Goal: Transaction & Acquisition: Purchase product/service

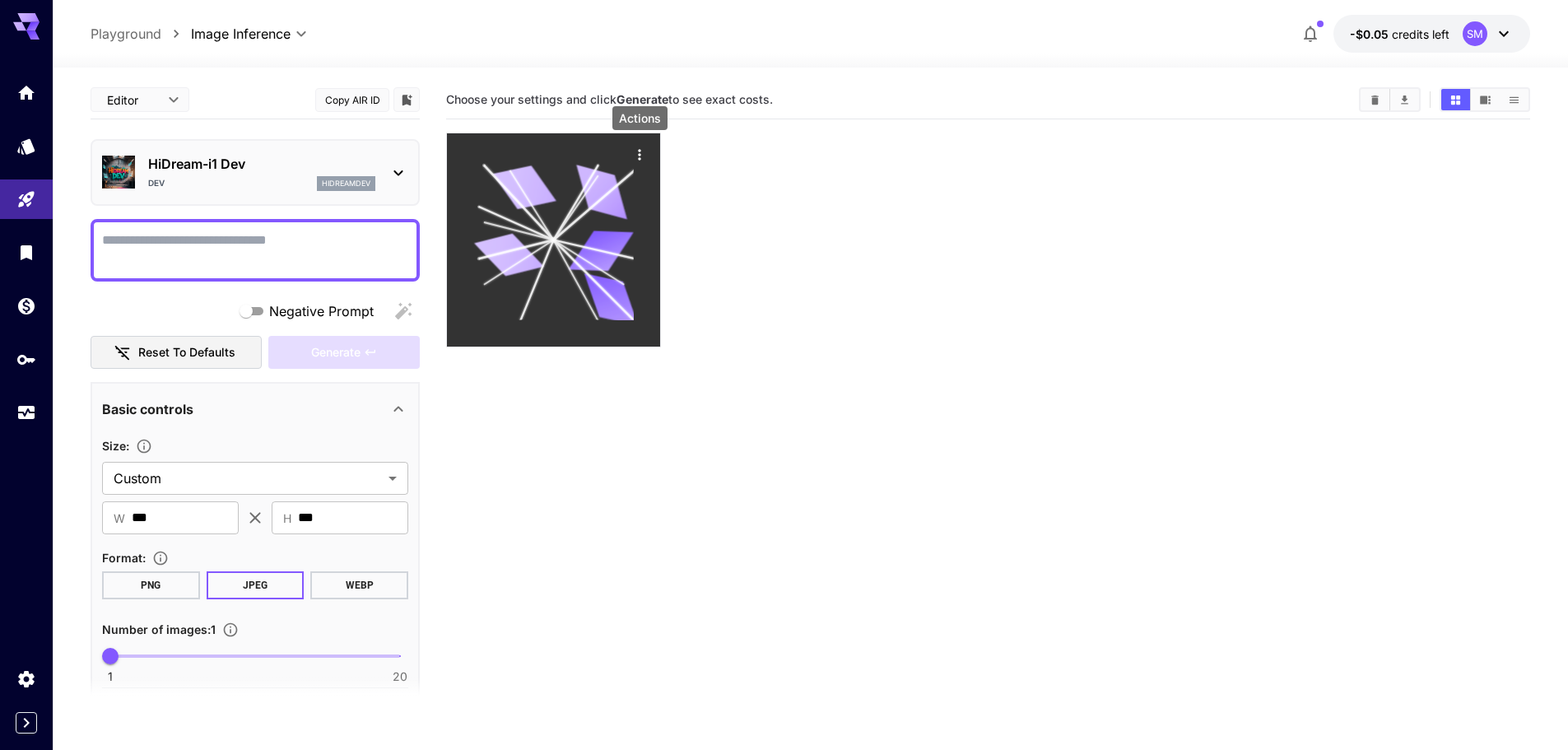
click at [637, 153] on icon "Actions" at bounding box center [640, 154] width 16 height 16
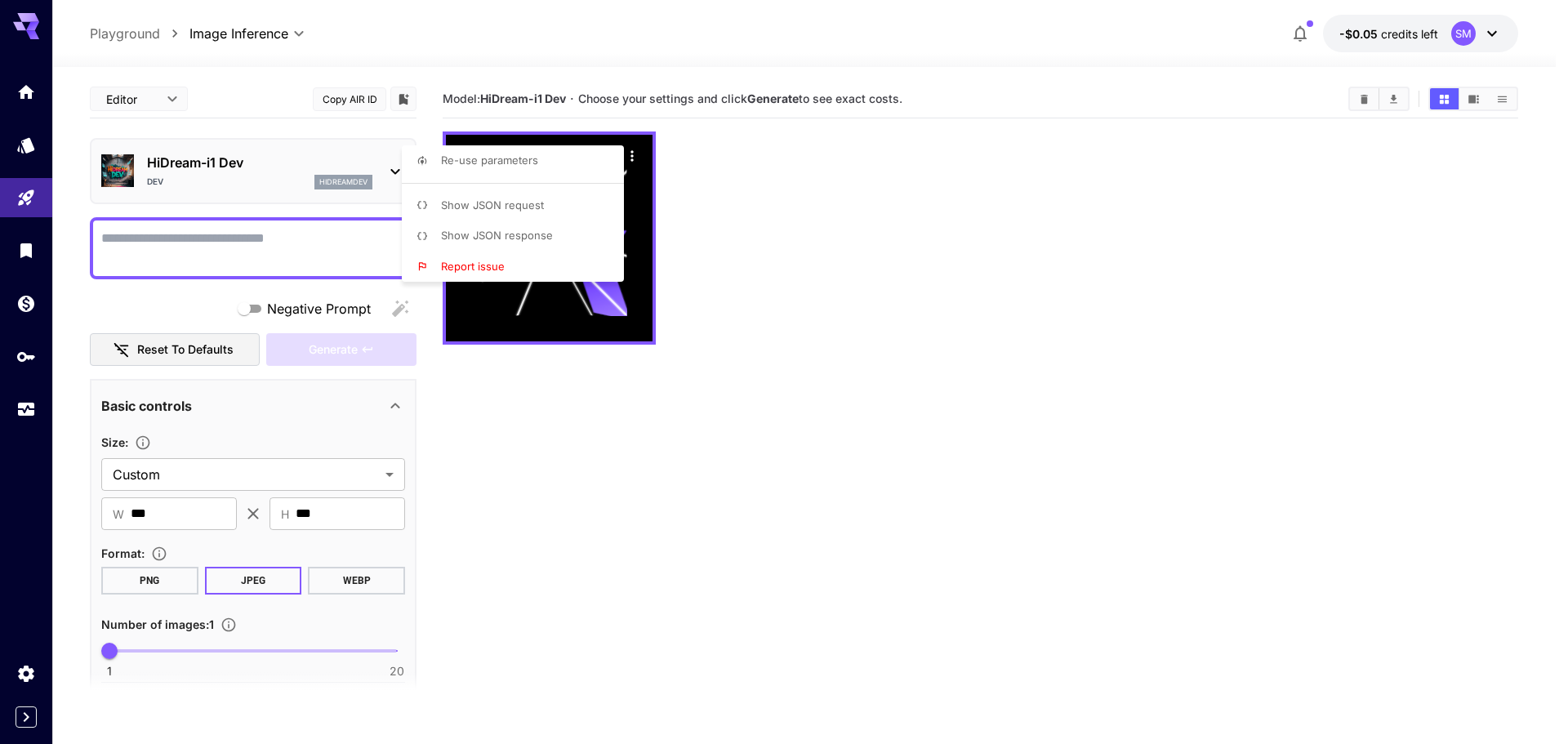
click at [976, 260] on div at bounding box center [784, 372] width 1568 height 744
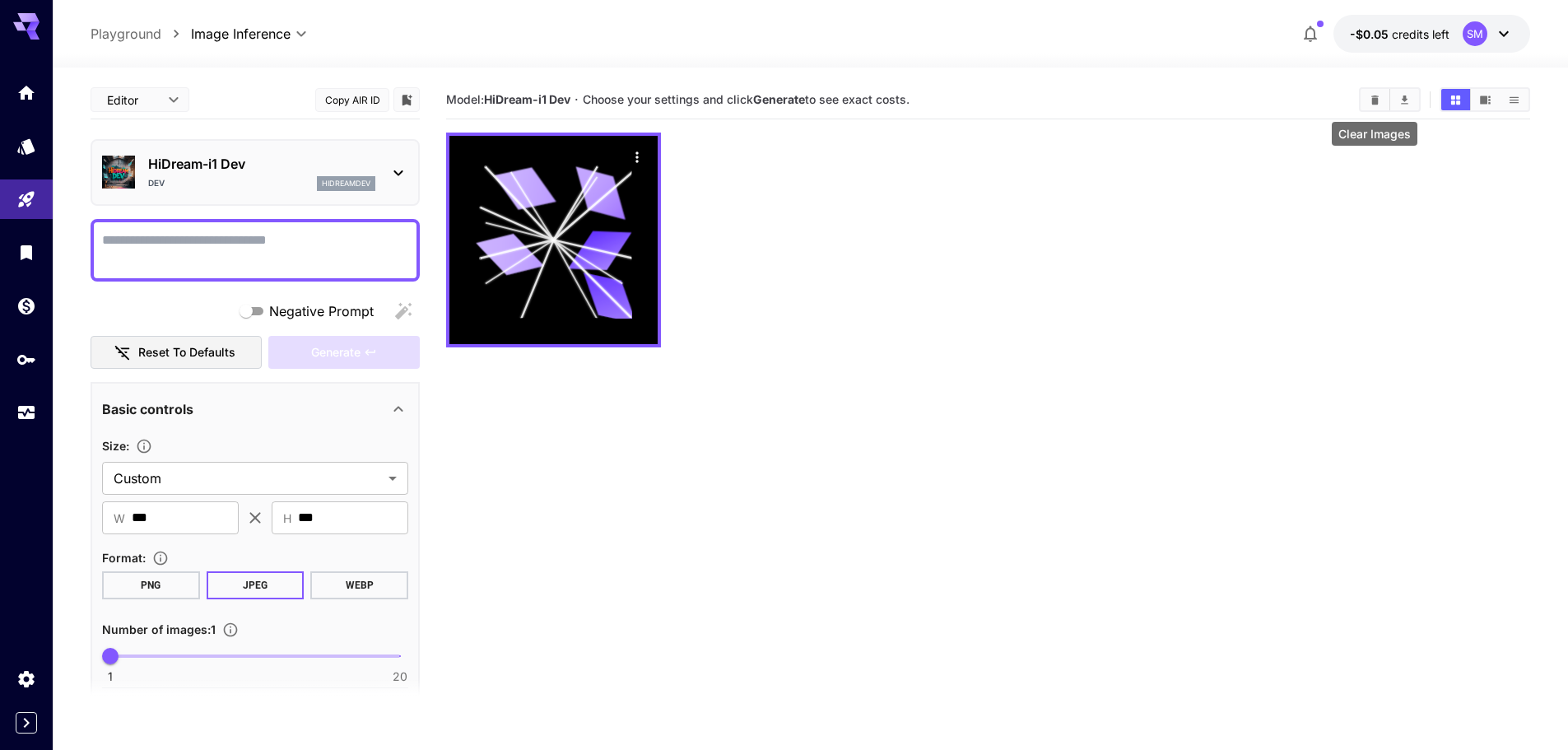
click at [1373, 96] on icon "Clear Images" at bounding box center [1375, 99] width 8 height 9
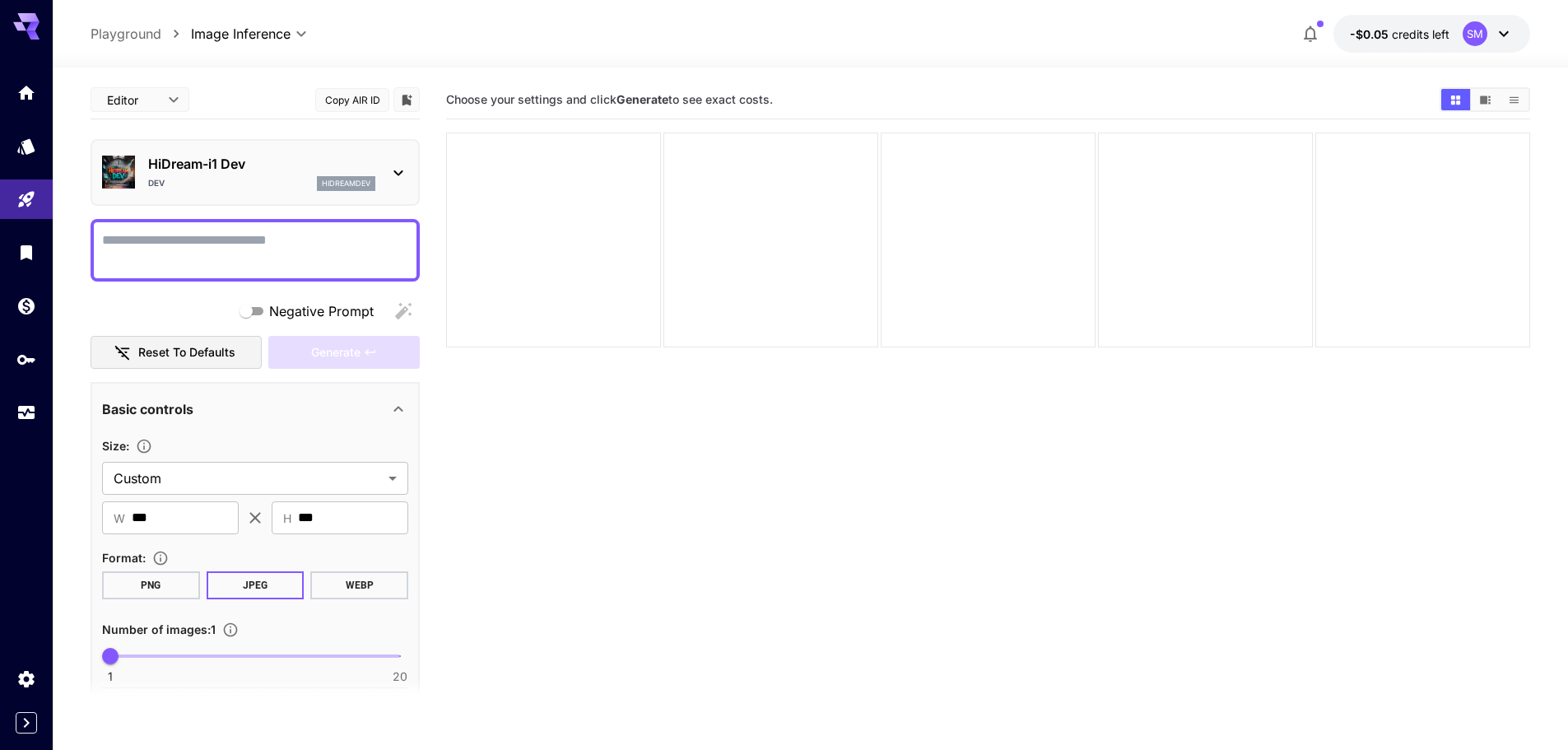
click at [1174, 502] on section "Choose your settings and click Generate to see exact costs." at bounding box center [988, 455] width 1084 height 750
click at [1422, 27] on span "credits left" at bounding box center [1421, 34] width 57 height 14
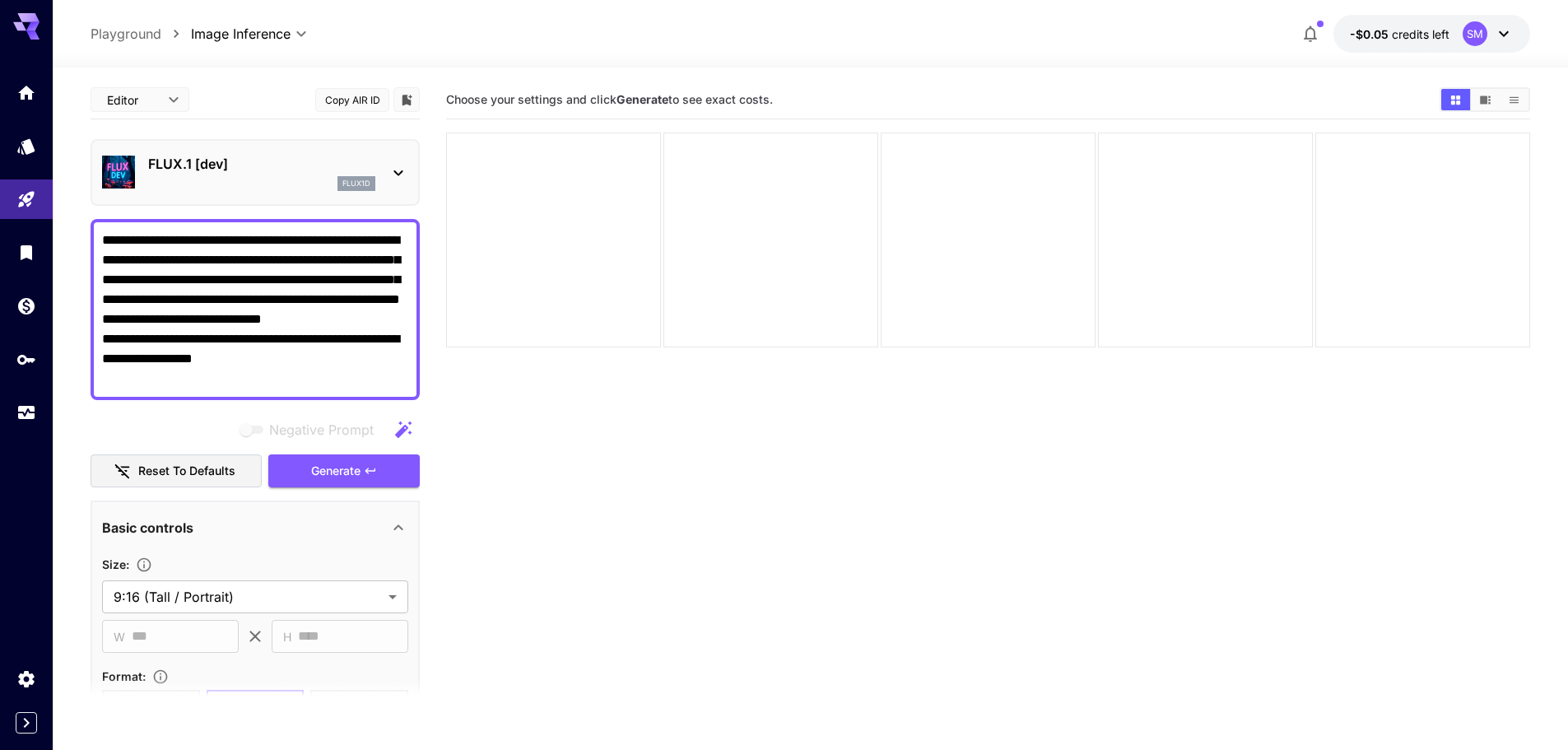
scroll to position [130, 0]
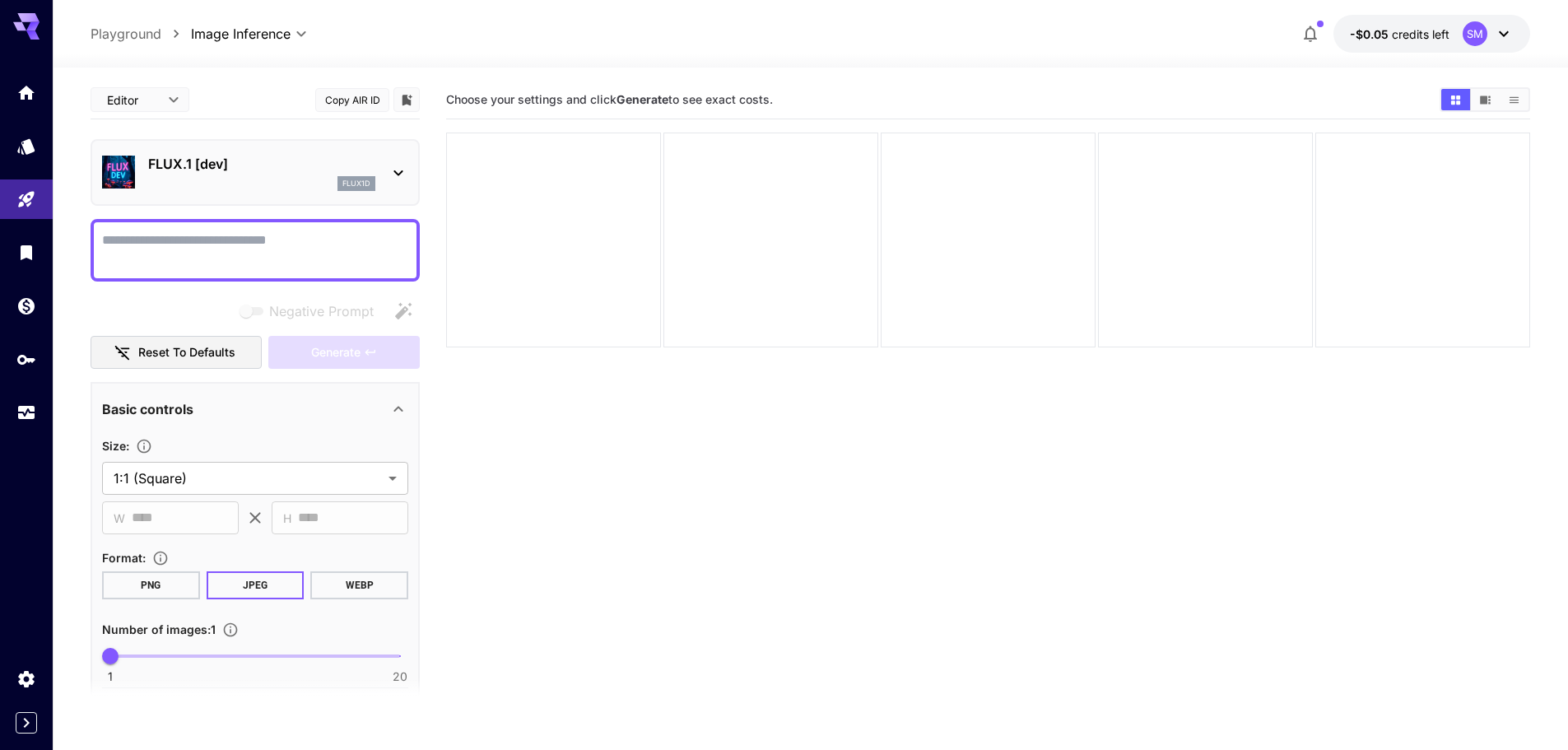
click at [1407, 32] on span "credits left" at bounding box center [1421, 34] width 57 height 14
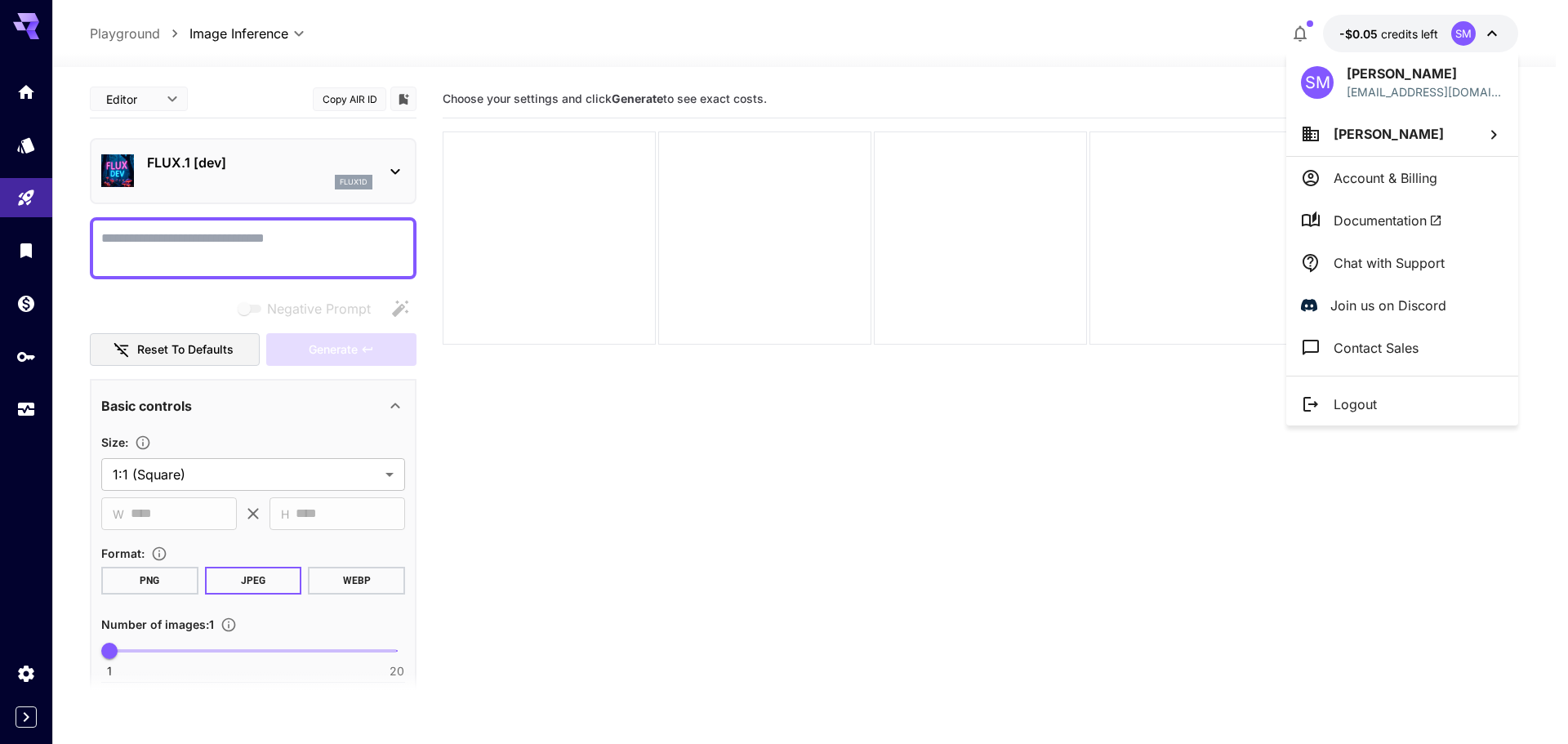
click at [1380, 176] on p "Account & Billing" at bounding box center [1385, 178] width 104 height 20
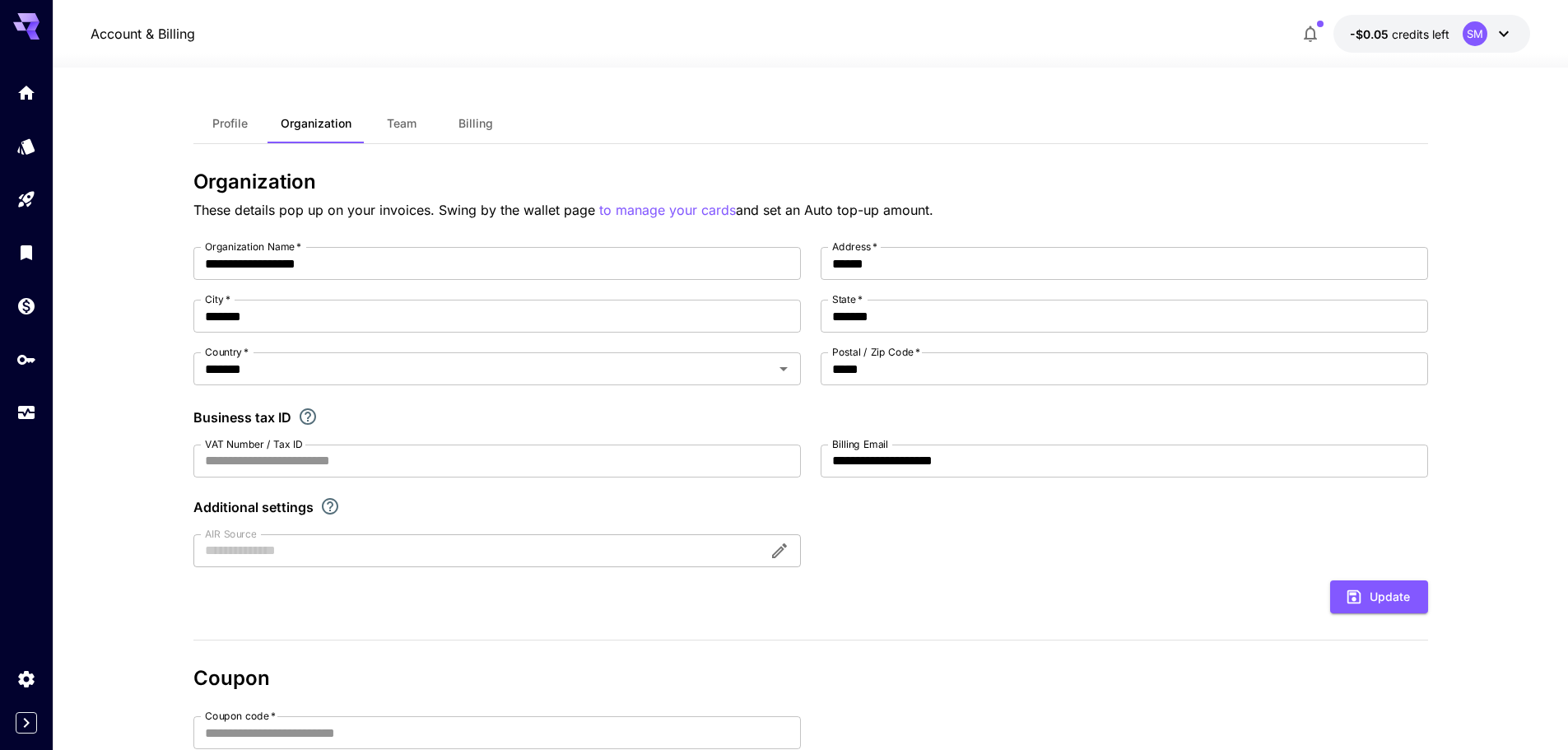
click at [484, 120] on span "Billing" at bounding box center [476, 123] width 34 height 15
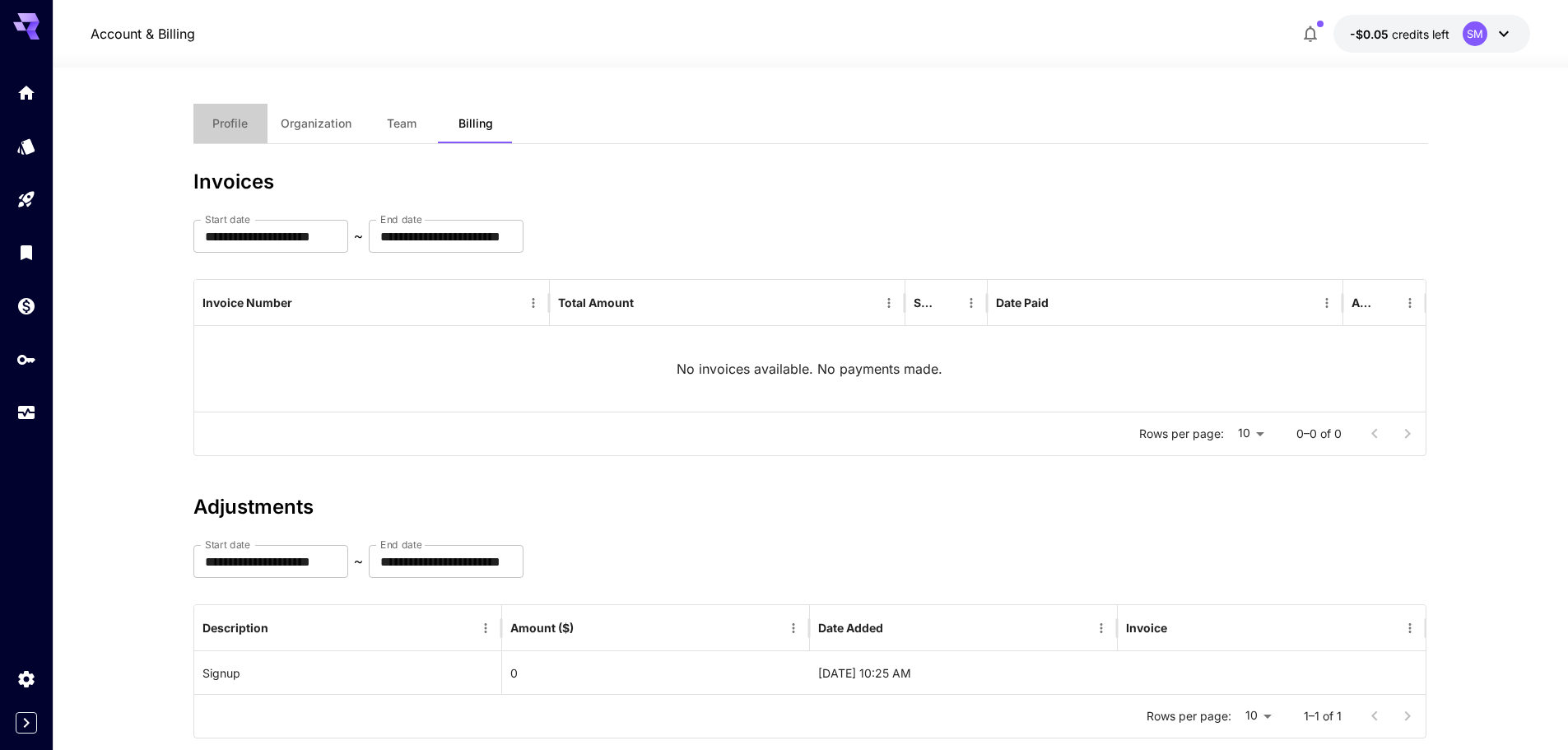
click at [235, 129] on span "Profile" at bounding box center [230, 123] width 35 height 15
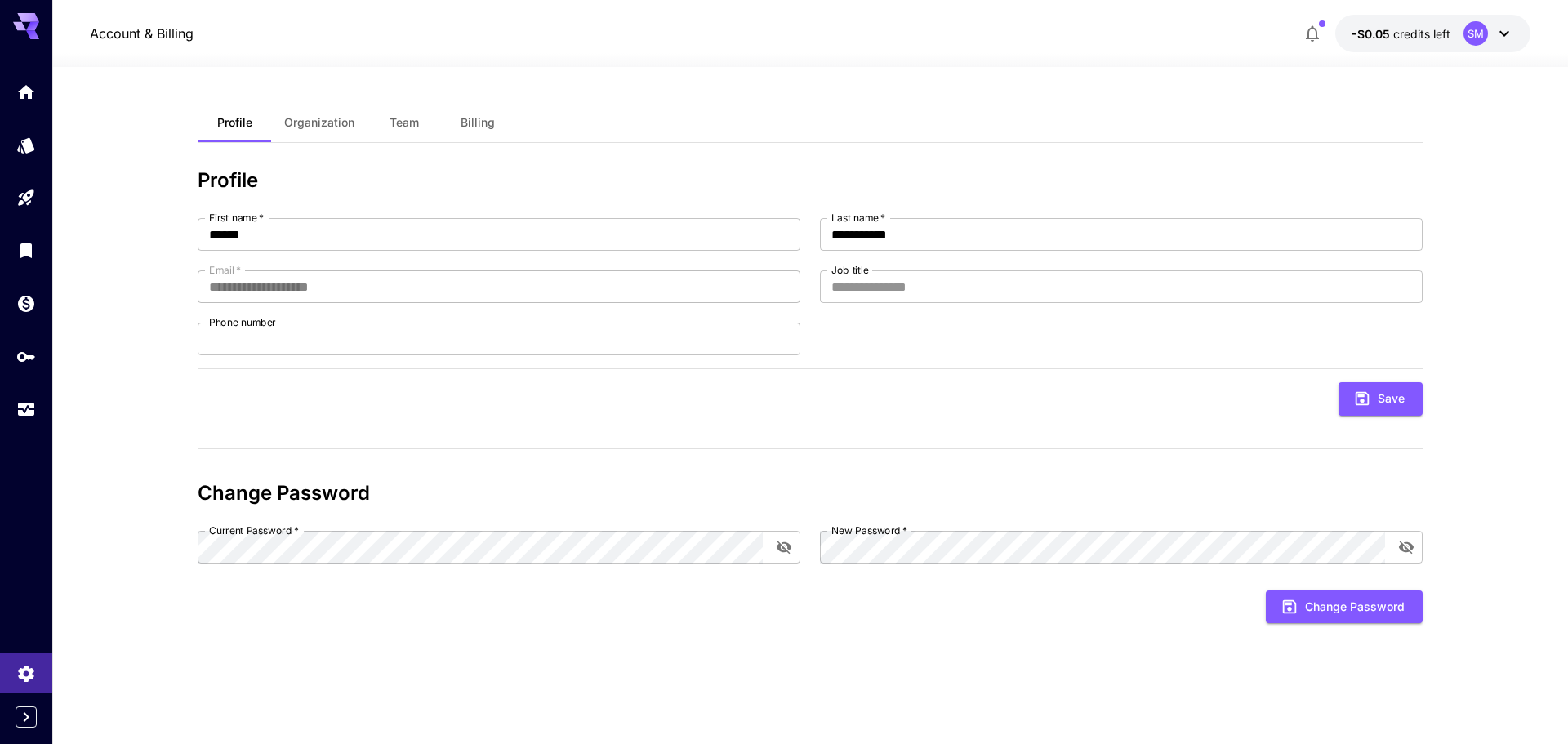
click at [325, 124] on span "Organization" at bounding box center [319, 122] width 71 height 14
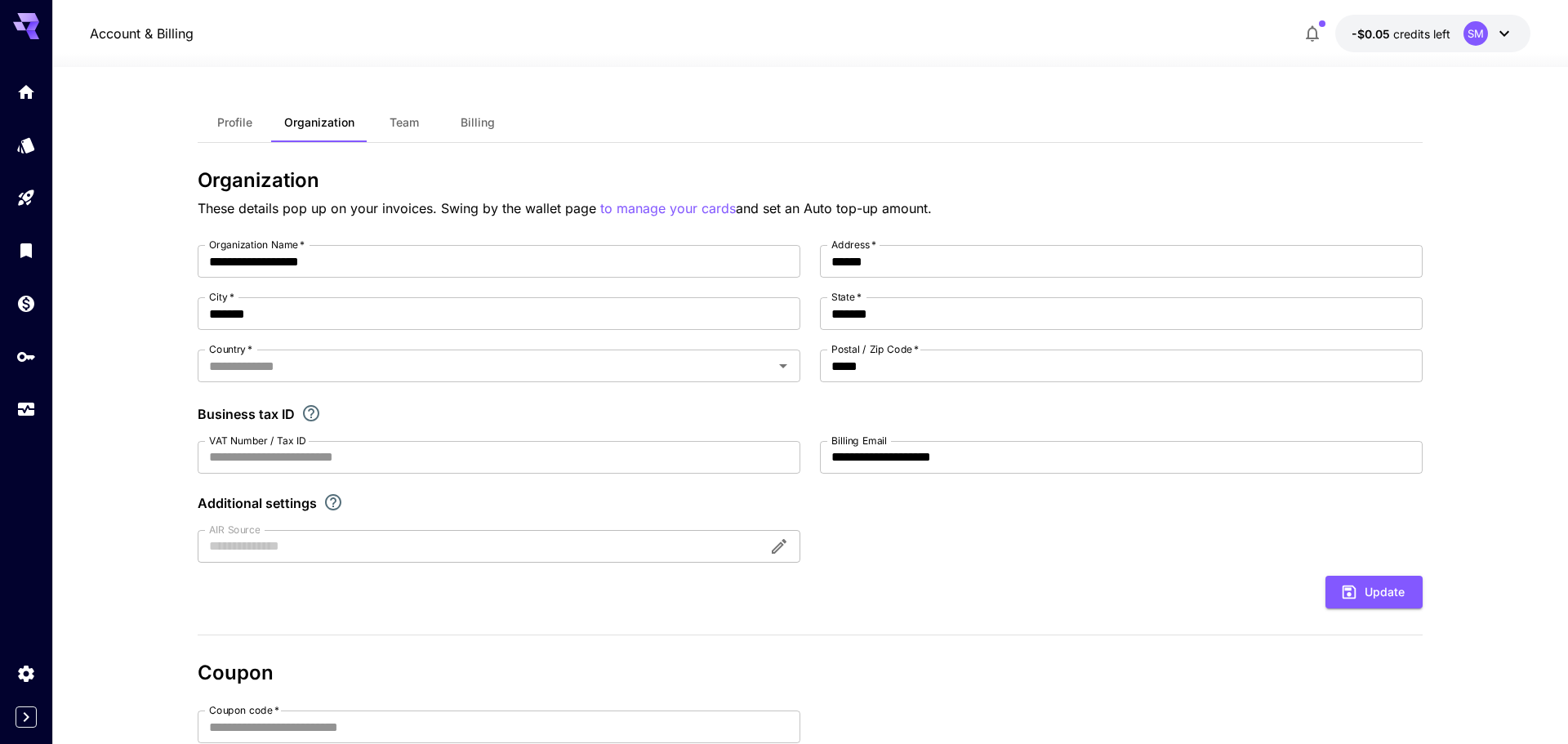
type input "*******"
click at [409, 120] on span "Team" at bounding box center [398, 122] width 30 height 14
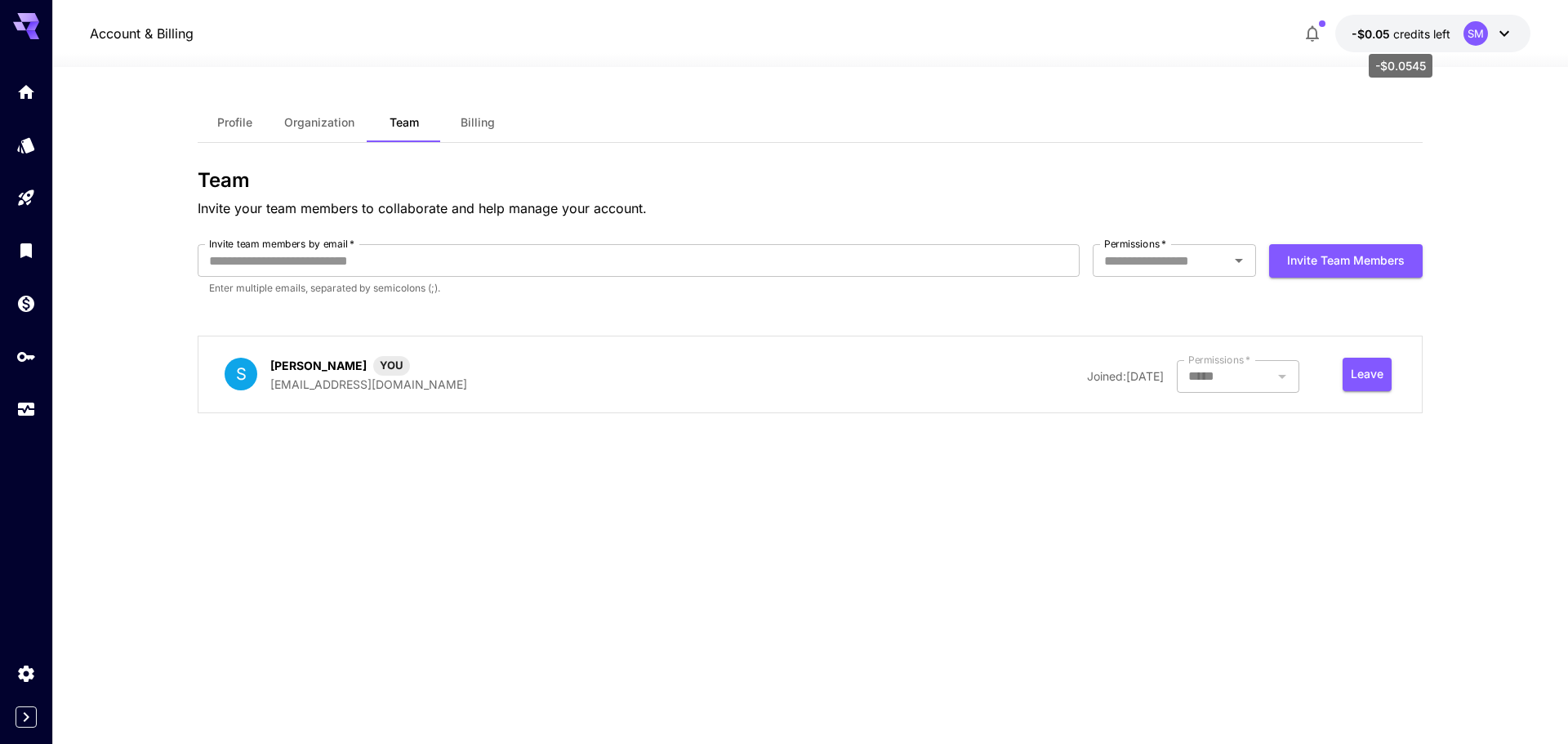
click at [1415, 31] on span "credits left" at bounding box center [1421, 34] width 57 height 14
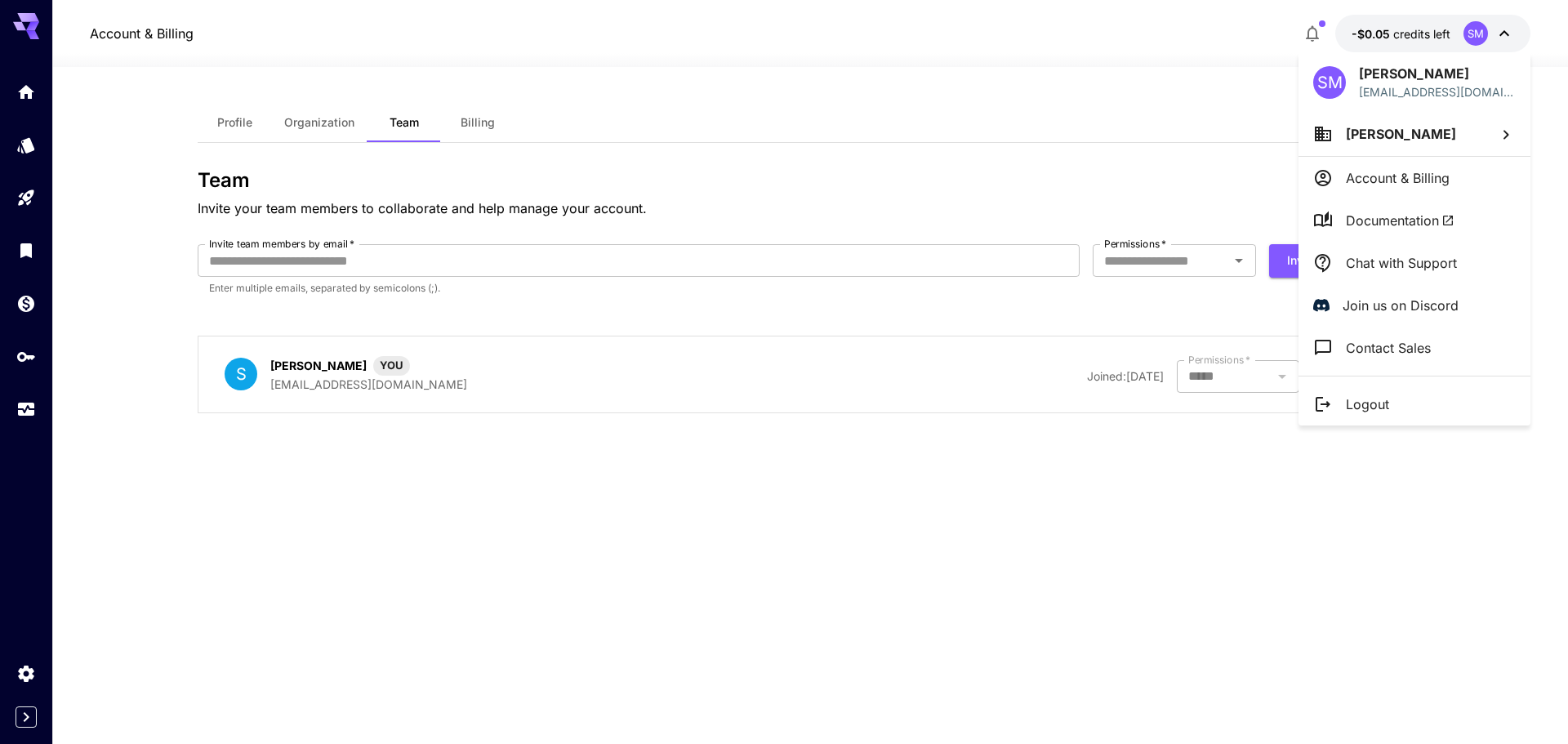
click at [1124, 323] on div at bounding box center [784, 372] width 1568 height 744
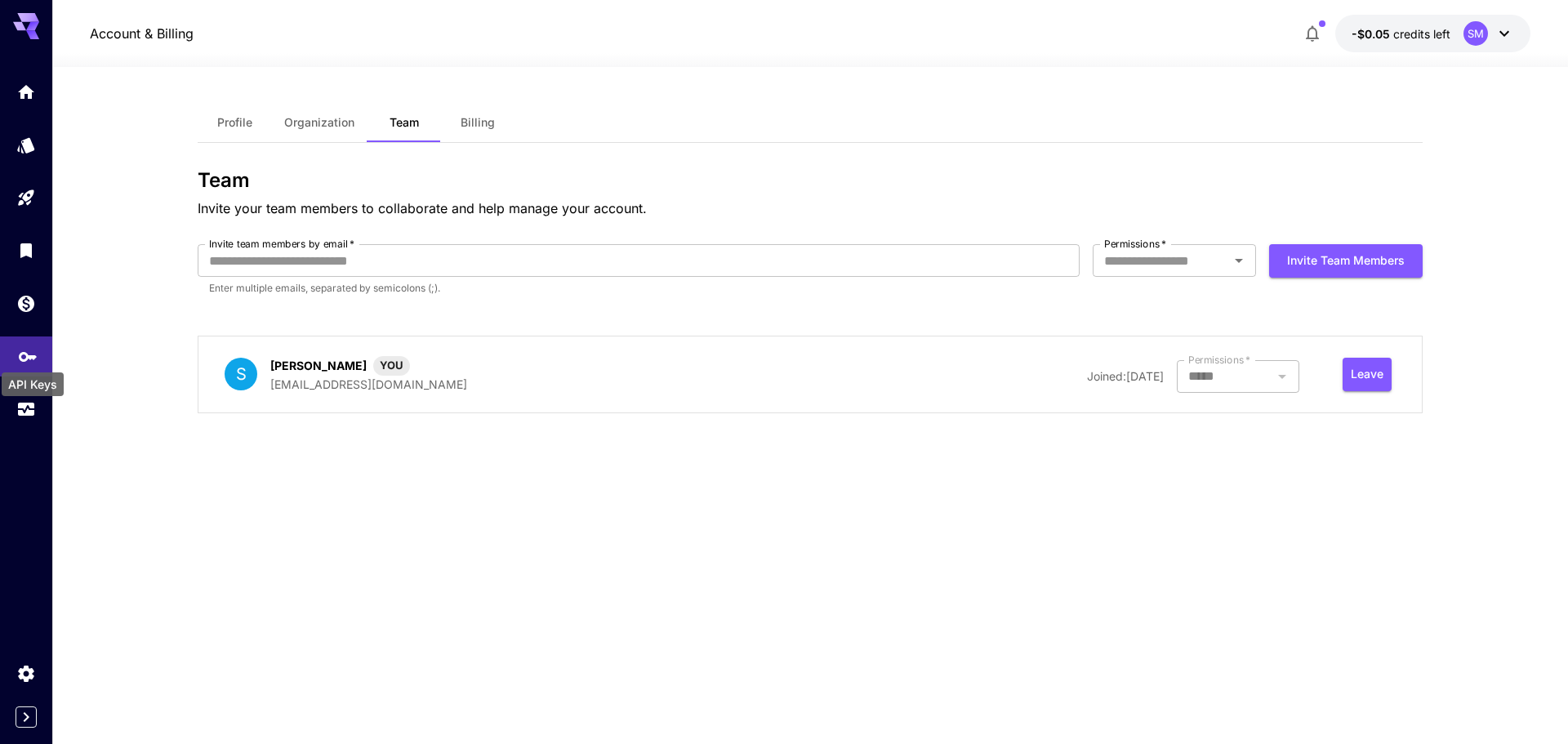
click at [22, 354] on icon "API Keys" at bounding box center [27, 350] width 20 height 20
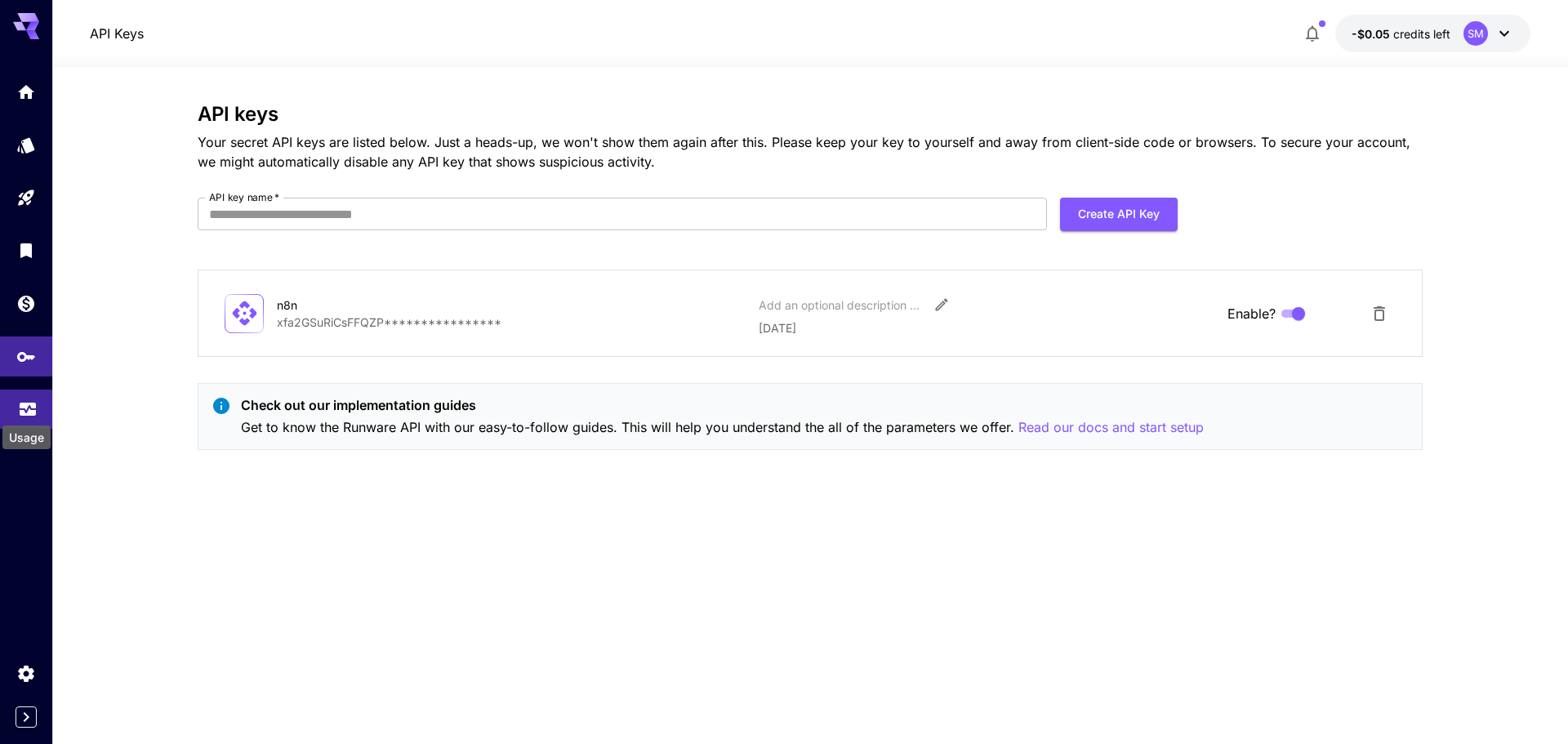
click at [26, 407] on icon "Usage" at bounding box center [27, 404] width 20 height 20
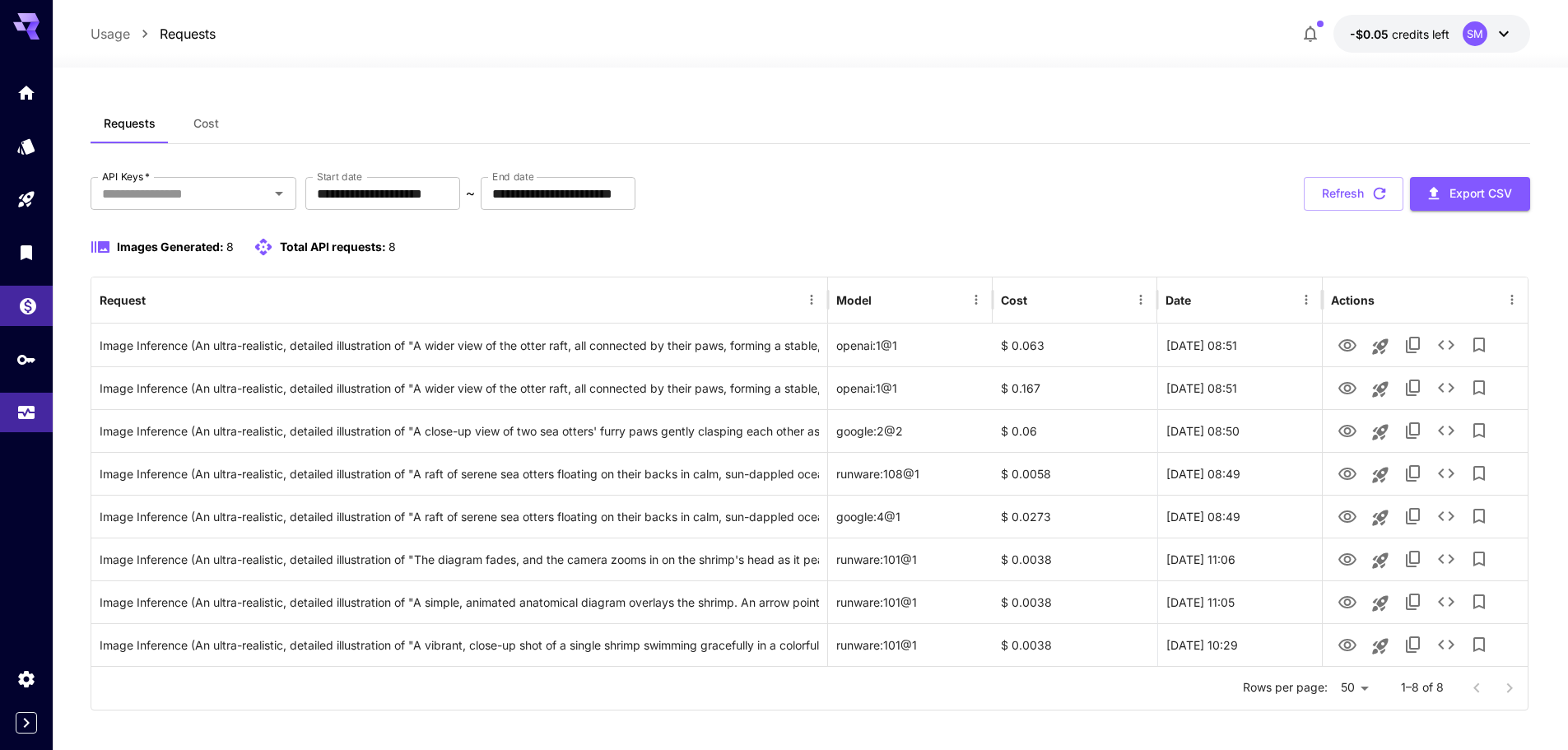
click at [30, 292] on link at bounding box center [26, 305] width 52 height 40
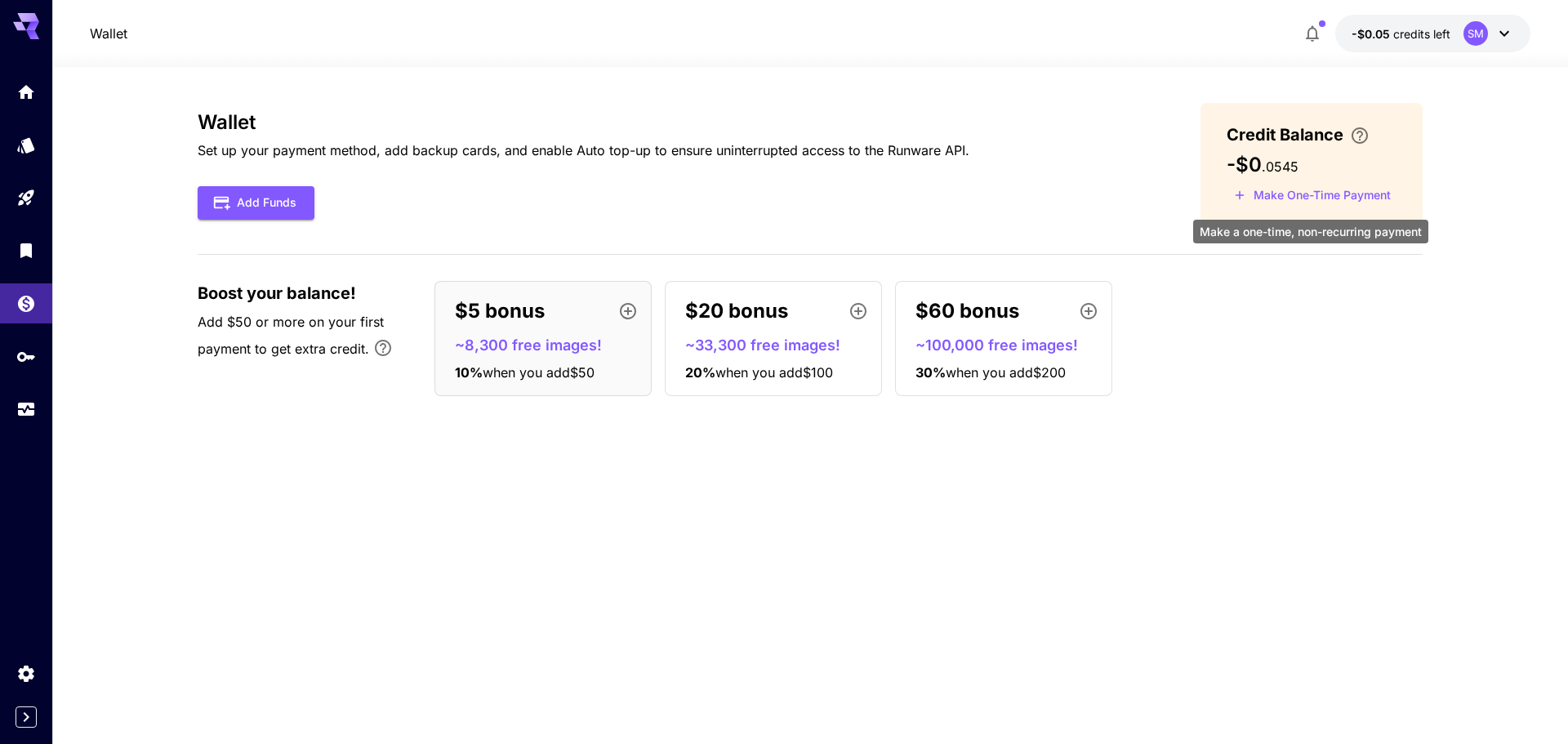
click at [1370, 196] on button "Make One-Time Payment" at bounding box center [1312, 196] width 172 height 26
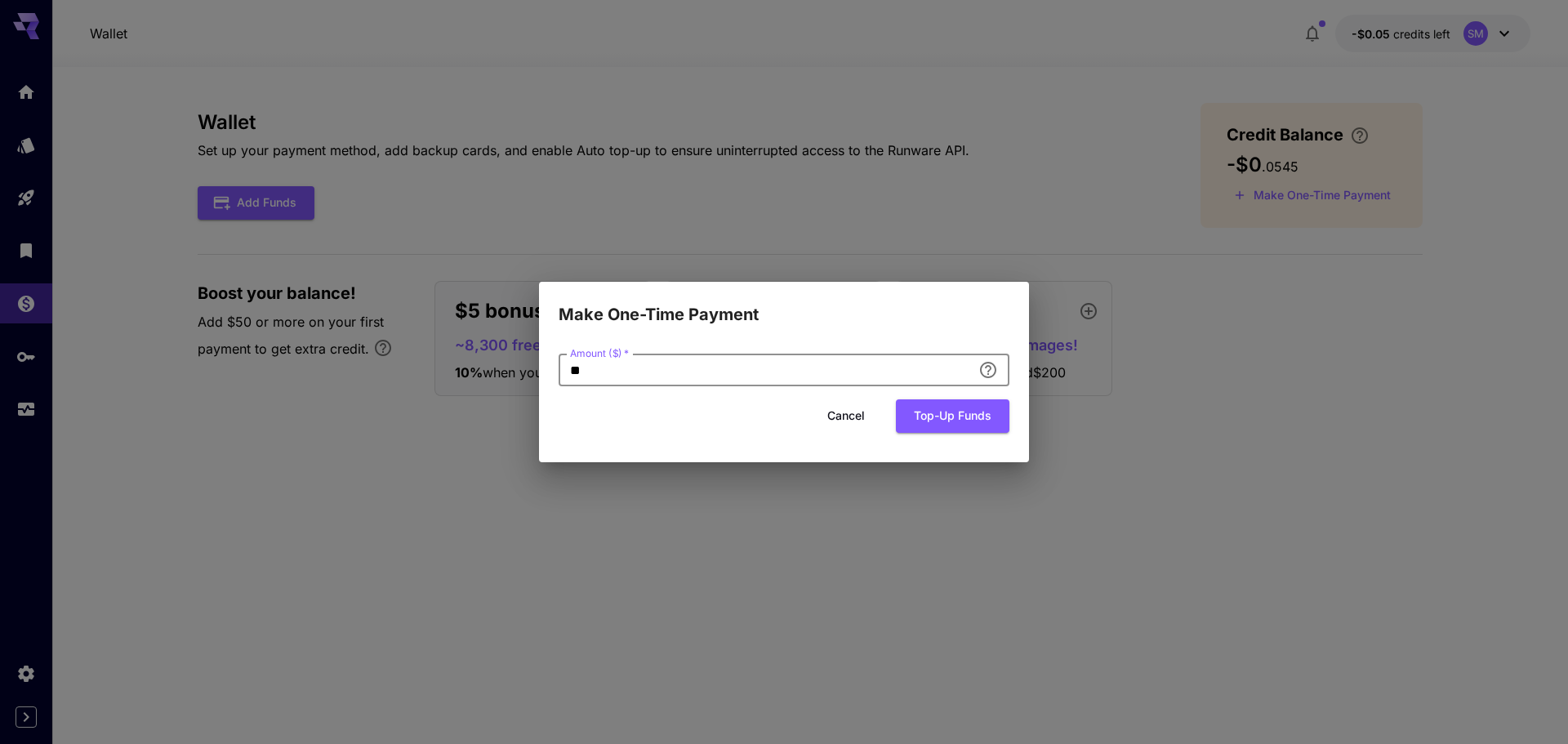
click at [605, 370] on input "**" at bounding box center [765, 370] width 413 height 32
drag, startPoint x: 605, startPoint y: 370, endPoint x: 539, endPoint y: 375, distance: 66.2
click at [539, 375] on div "Amount ($)   * ** Amount ($)   * Cancel Top-up funds" at bounding box center [784, 395] width 490 height 134
type input "*"
click at [923, 408] on button "Top-up funds" at bounding box center [952, 416] width 113 height 33
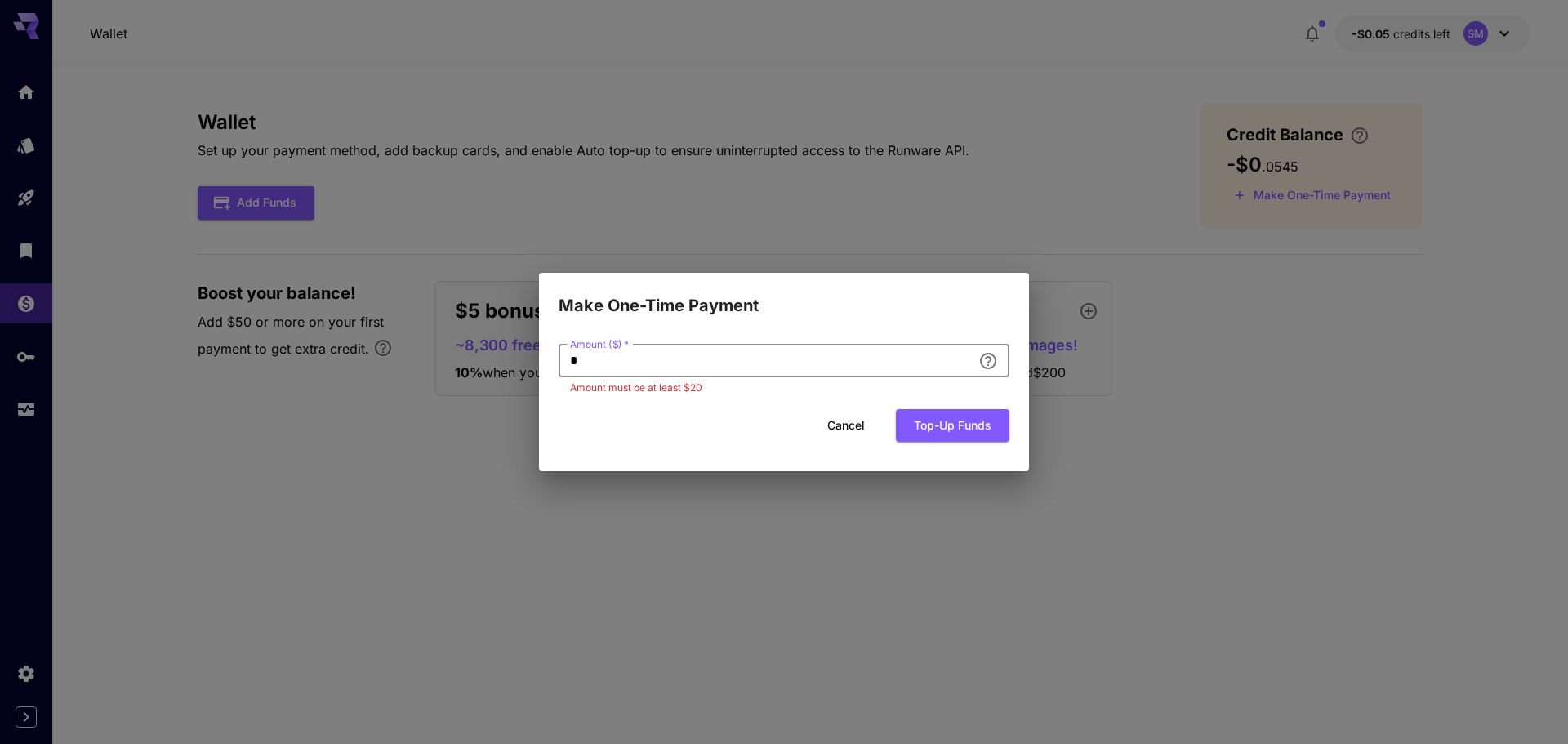
drag, startPoint x: 558, startPoint y: 366, endPoint x: 508, endPoint y: 367, distance: 50.0
click at [508, 367] on div "Make One-Time Payment Amount ($)   * * Amount ($)   * Amount must be at least $…" at bounding box center [784, 372] width 1568 height 744
click at [1291, 384] on div "Make One-Time Payment Amount ($)   * * Amount ($)   * Amount must be at least $…" at bounding box center [784, 372] width 1568 height 744
drag, startPoint x: 326, startPoint y: 215, endPoint x: 505, endPoint y: 334, distance: 214.9
click at [327, 217] on div "Make One-Time Payment Amount ($)   * * Amount ($)   * Amount must be at least $…" at bounding box center [784, 372] width 1568 height 744
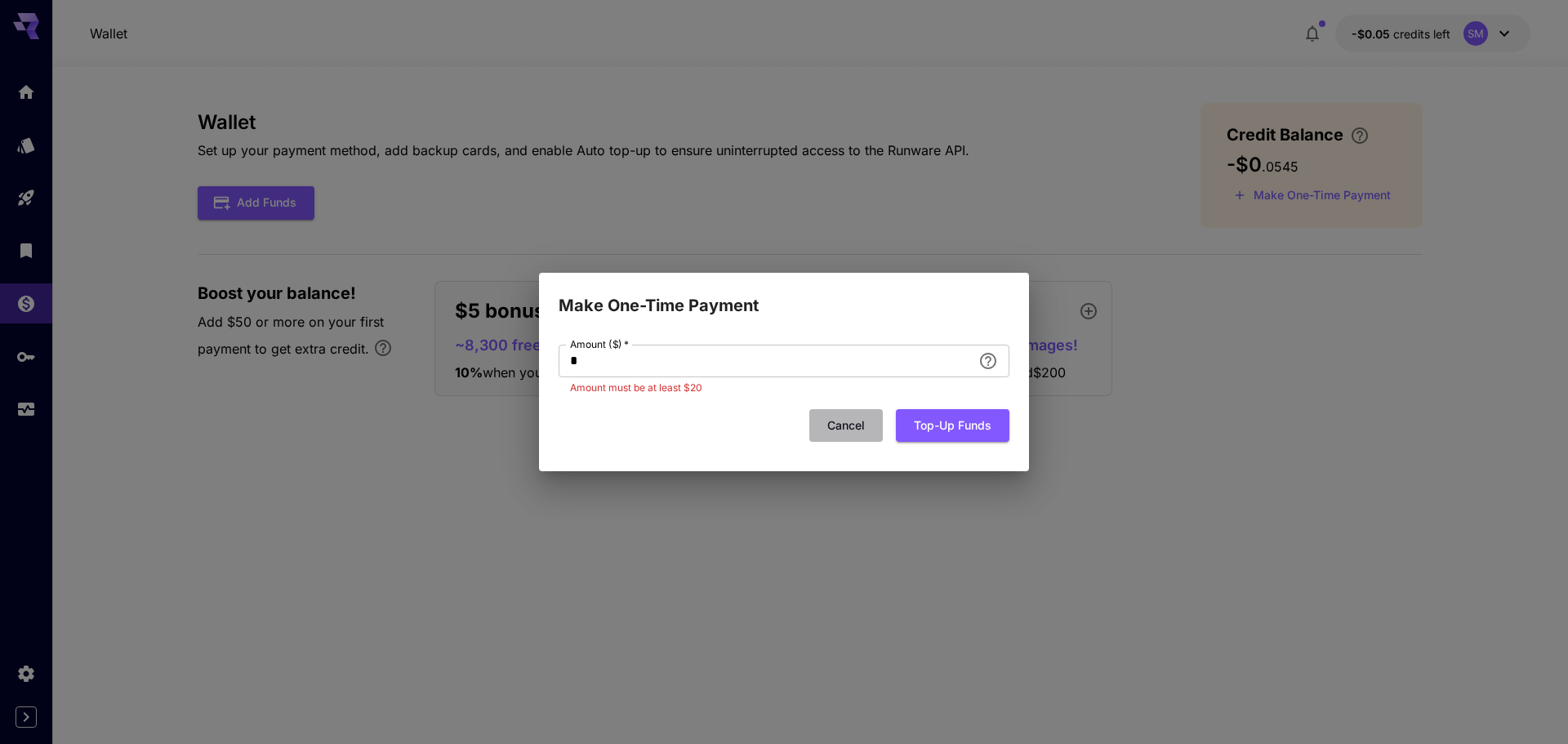
click at [842, 423] on button "Cancel" at bounding box center [846, 425] width 73 height 33
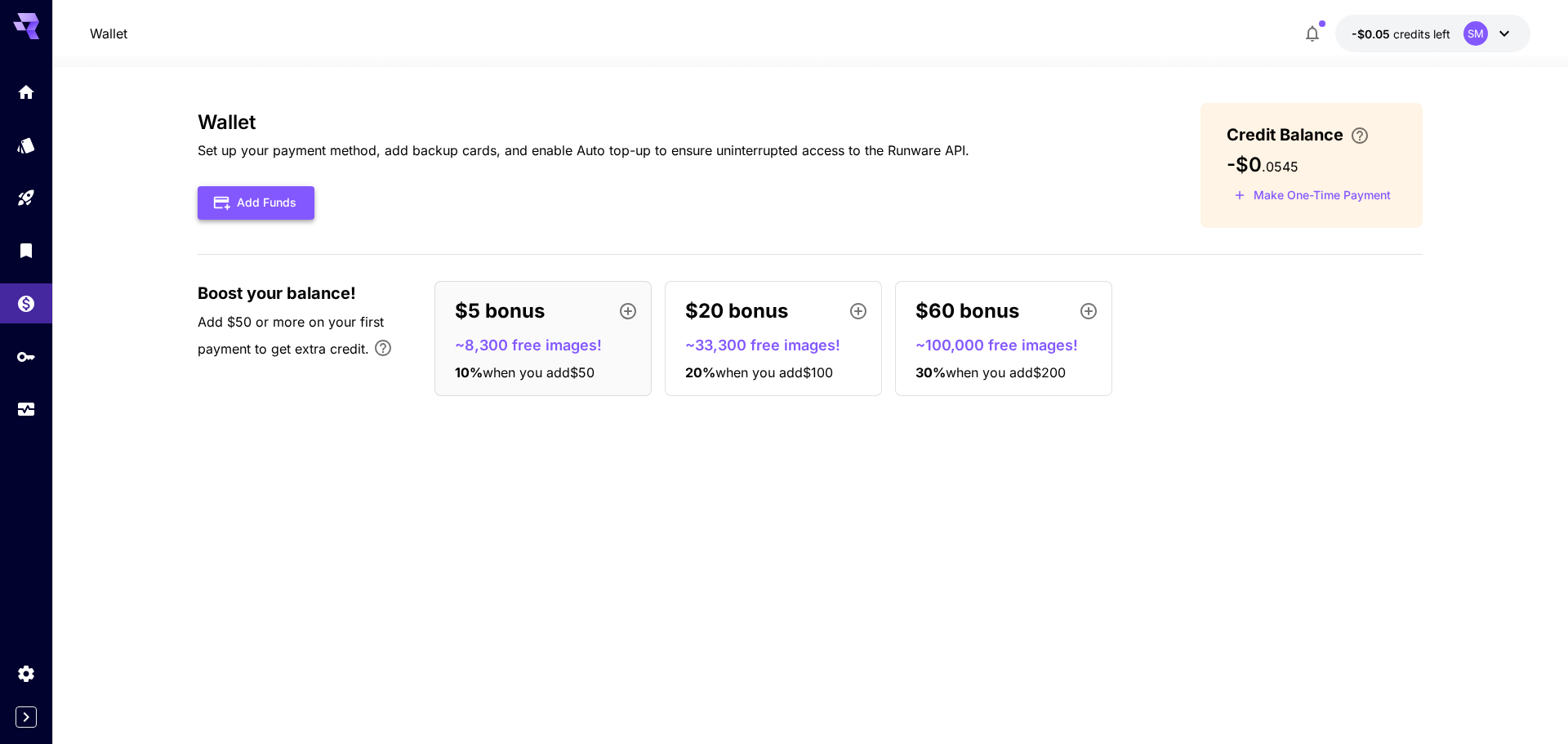
click at [230, 209] on button "Add Funds" at bounding box center [255, 202] width 116 height 33
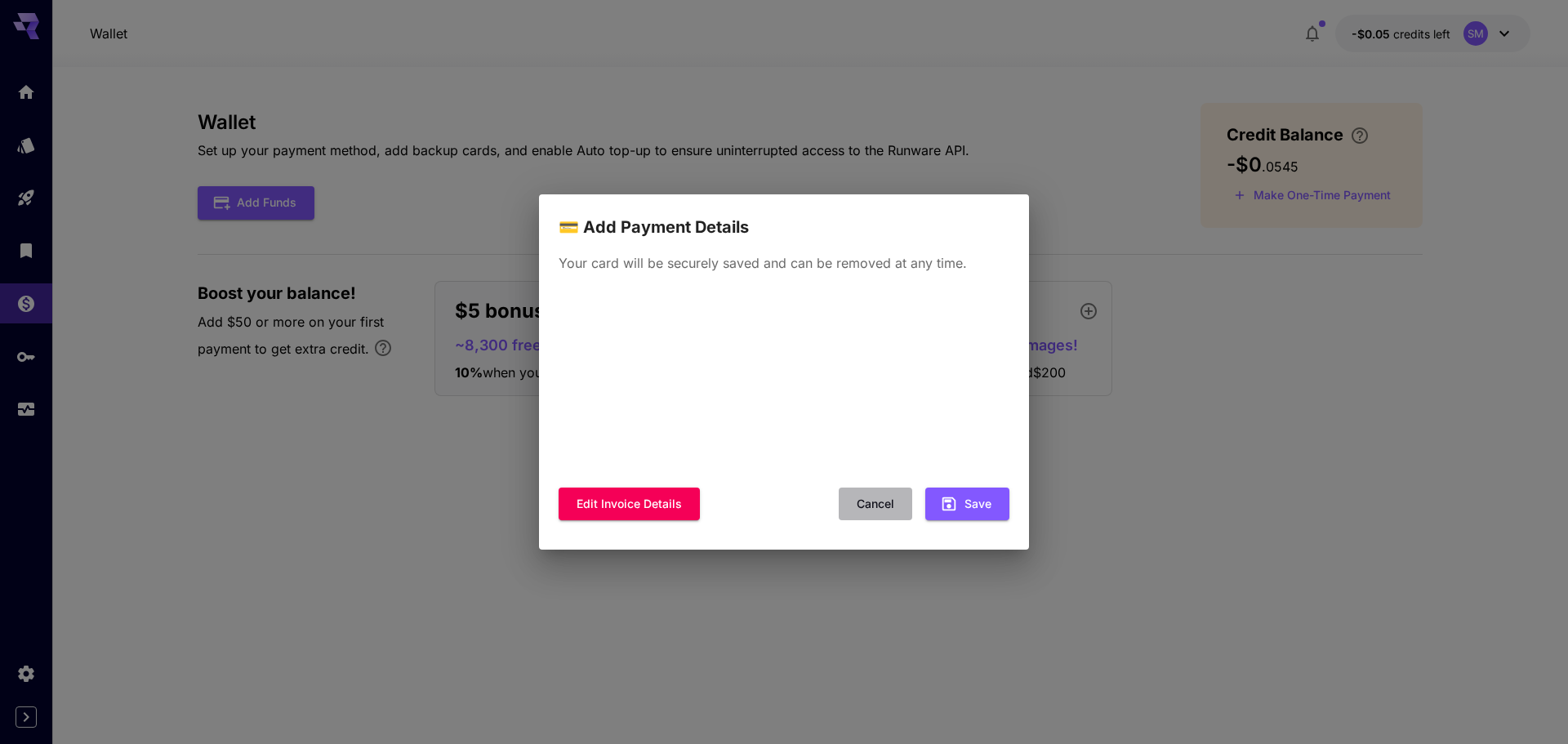
click at [870, 507] on button "Cancel" at bounding box center [875, 503] width 73 height 33
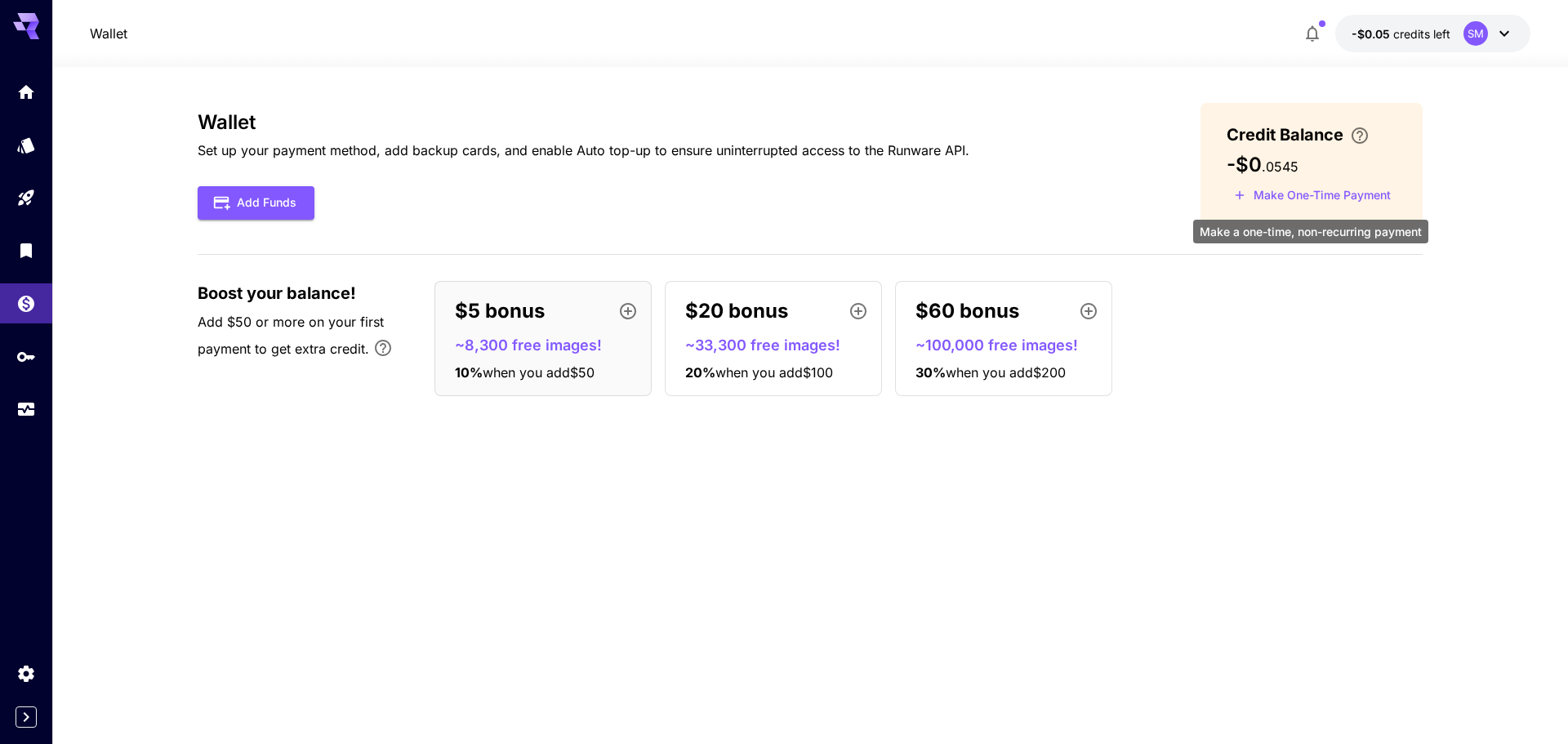
click at [1269, 197] on button "Make One-Time Payment" at bounding box center [1312, 196] width 172 height 26
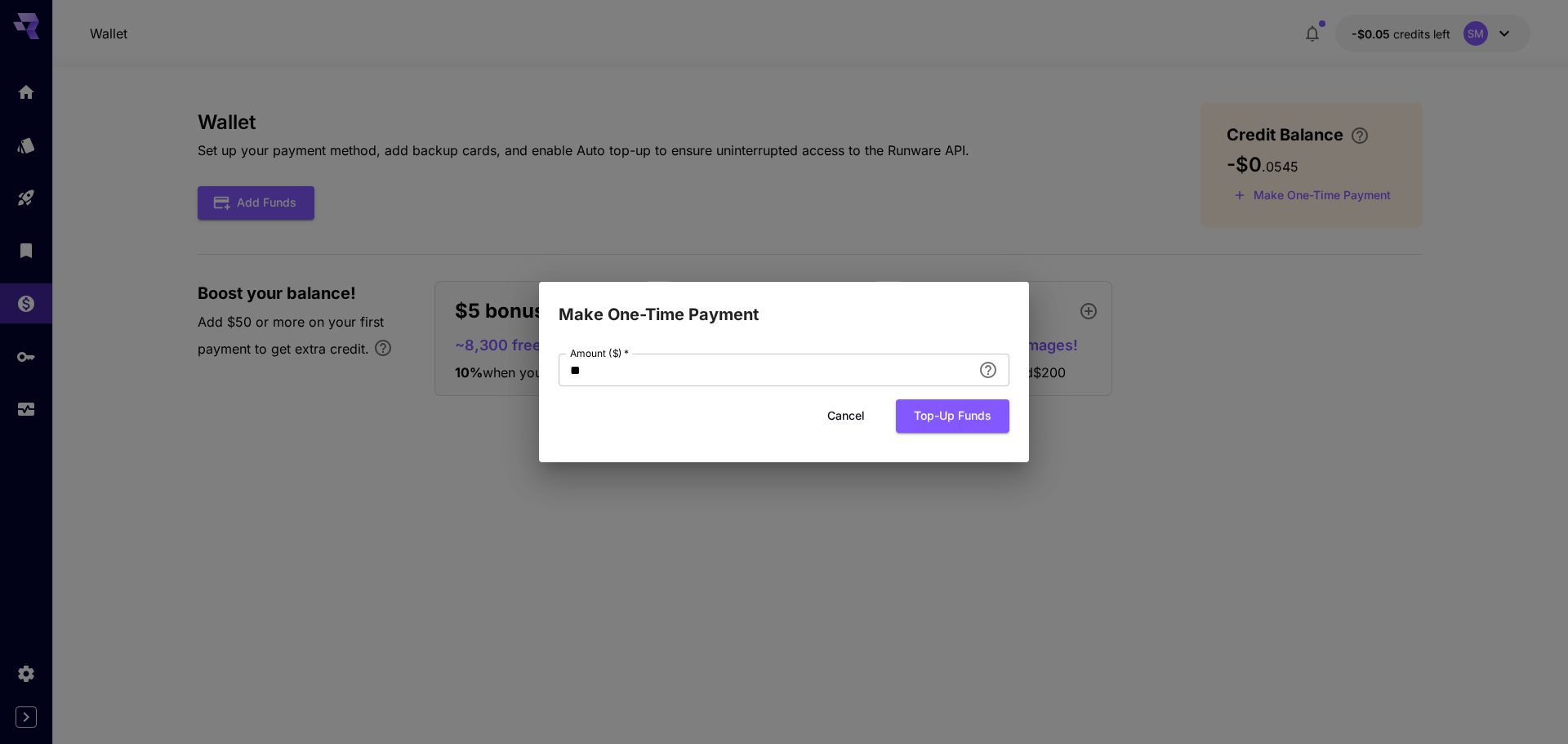
click at [838, 405] on button "Cancel" at bounding box center [846, 416] width 73 height 33
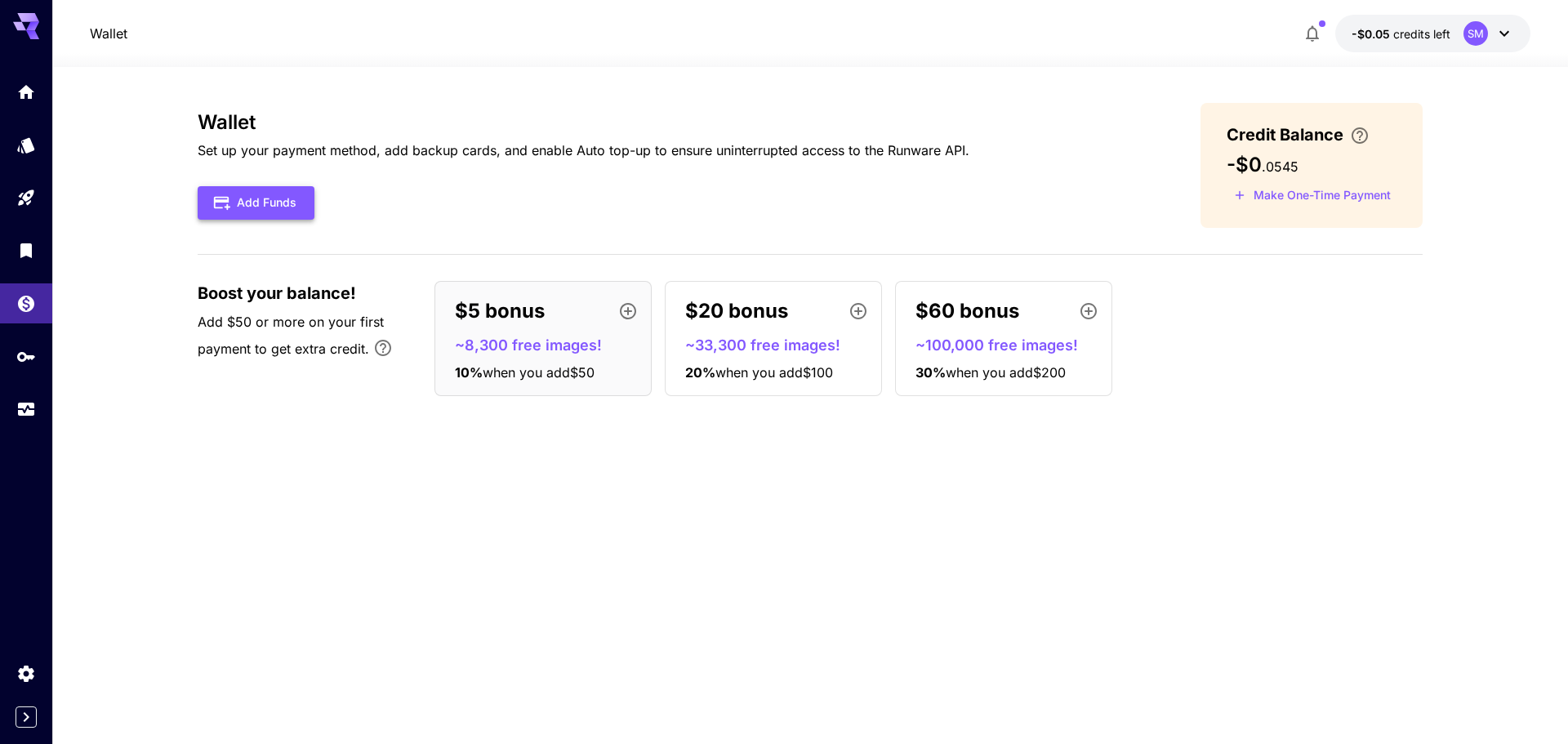
click at [264, 204] on button "Add Funds" at bounding box center [255, 202] width 116 height 33
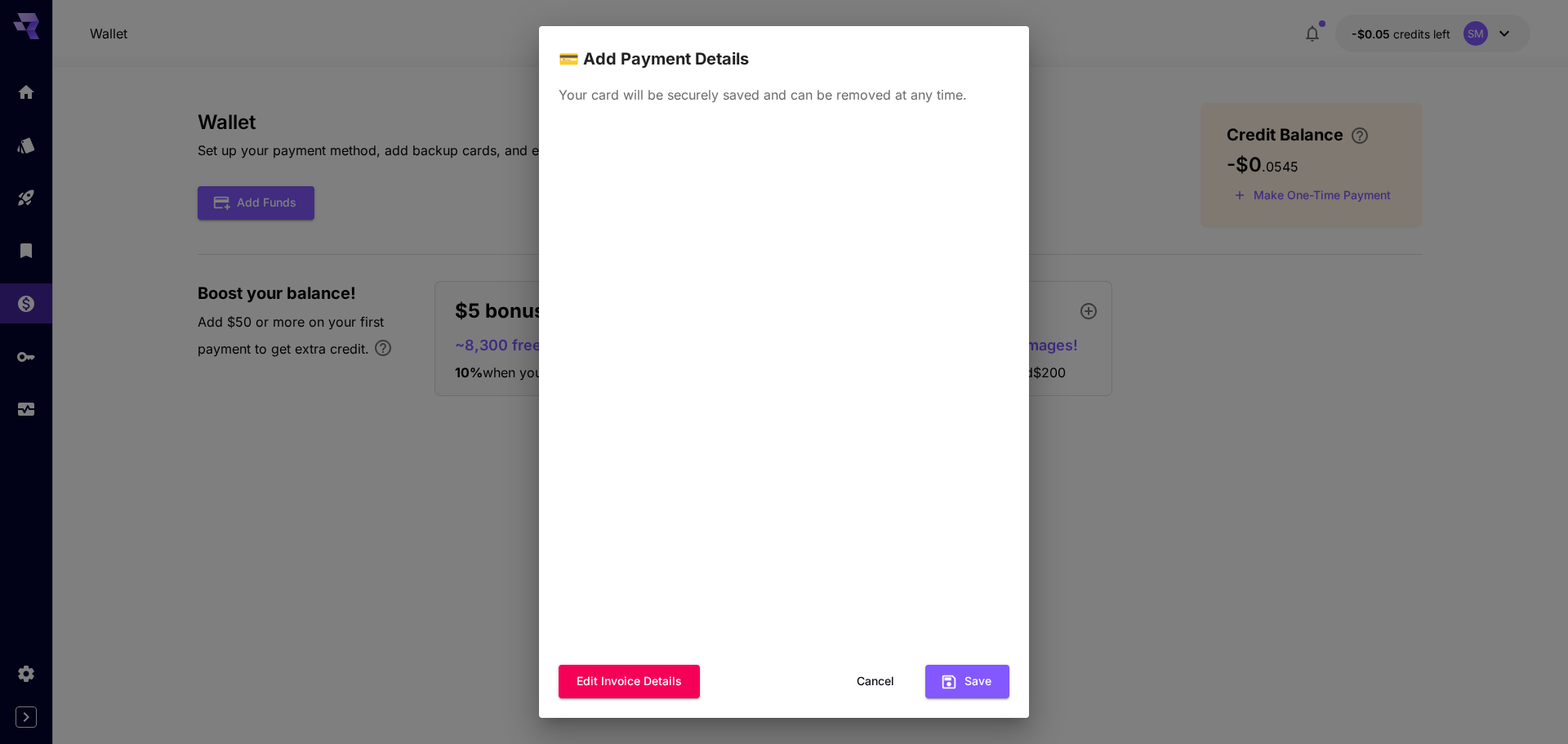
scroll to position [10, 0]
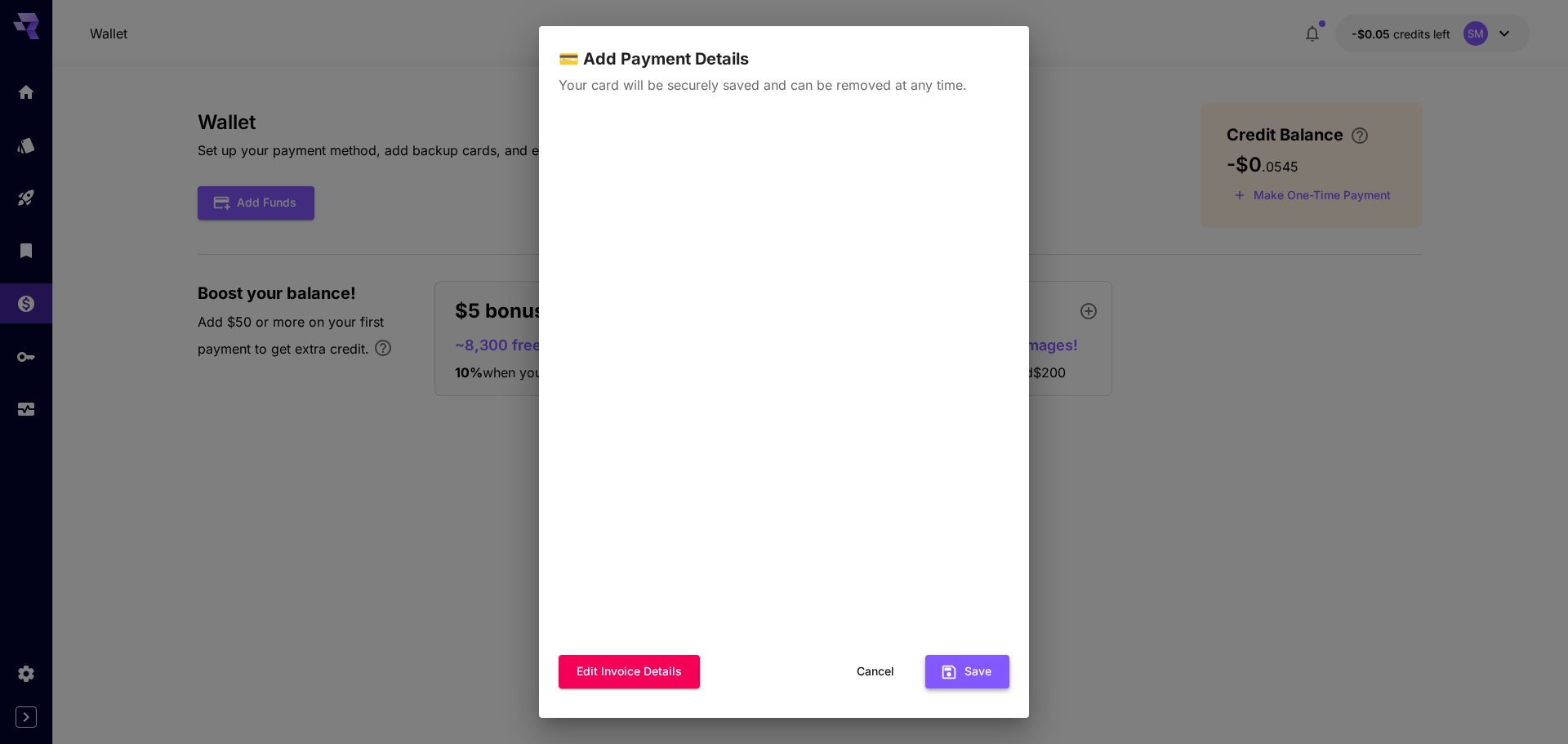
click at [972, 665] on button "Save" at bounding box center [967, 671] width 84 height 33
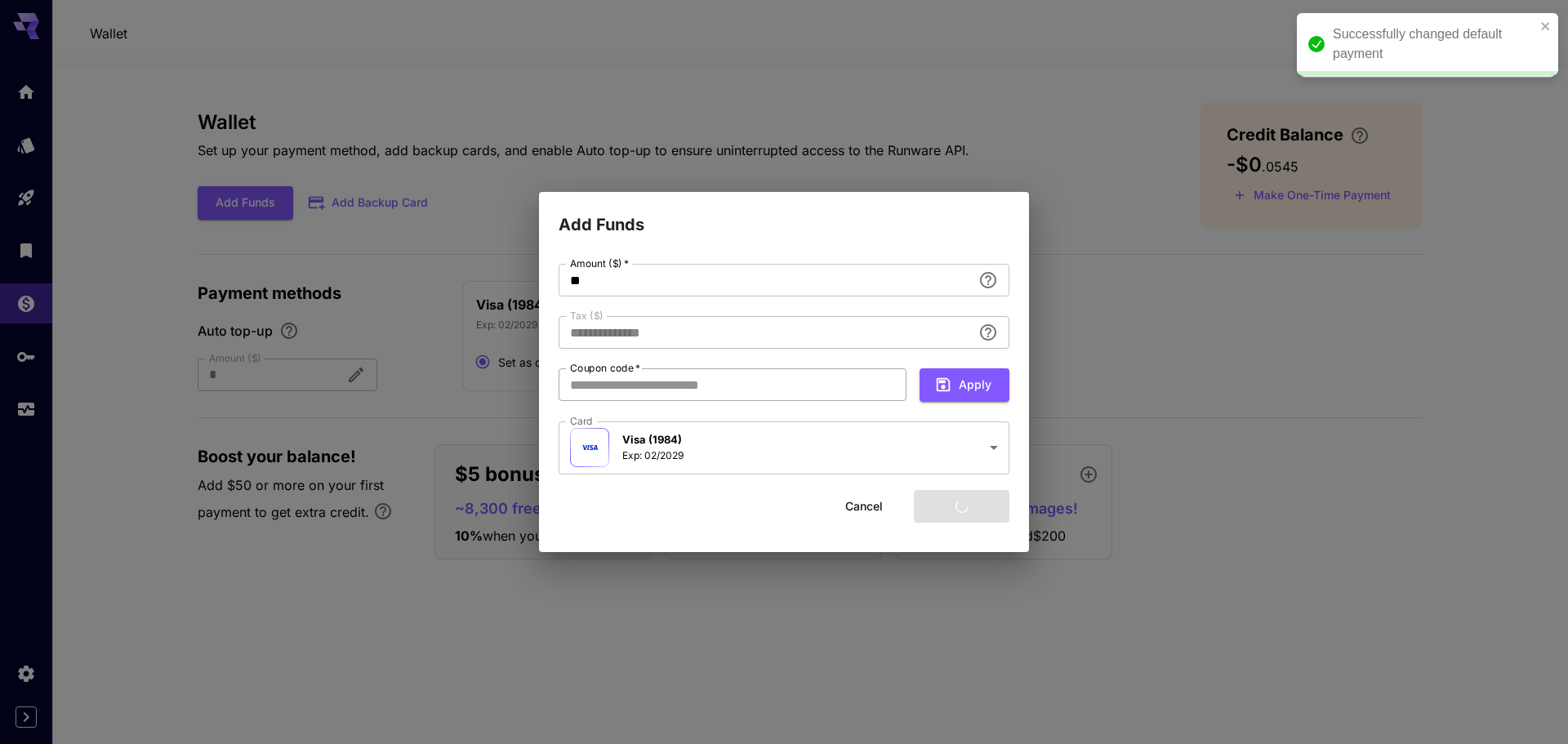
type input "****"
click at [844, 281] on input "**" at bounding box center [765, 280] width 413 height 32
type input "*"
type input "****"
type input "*"
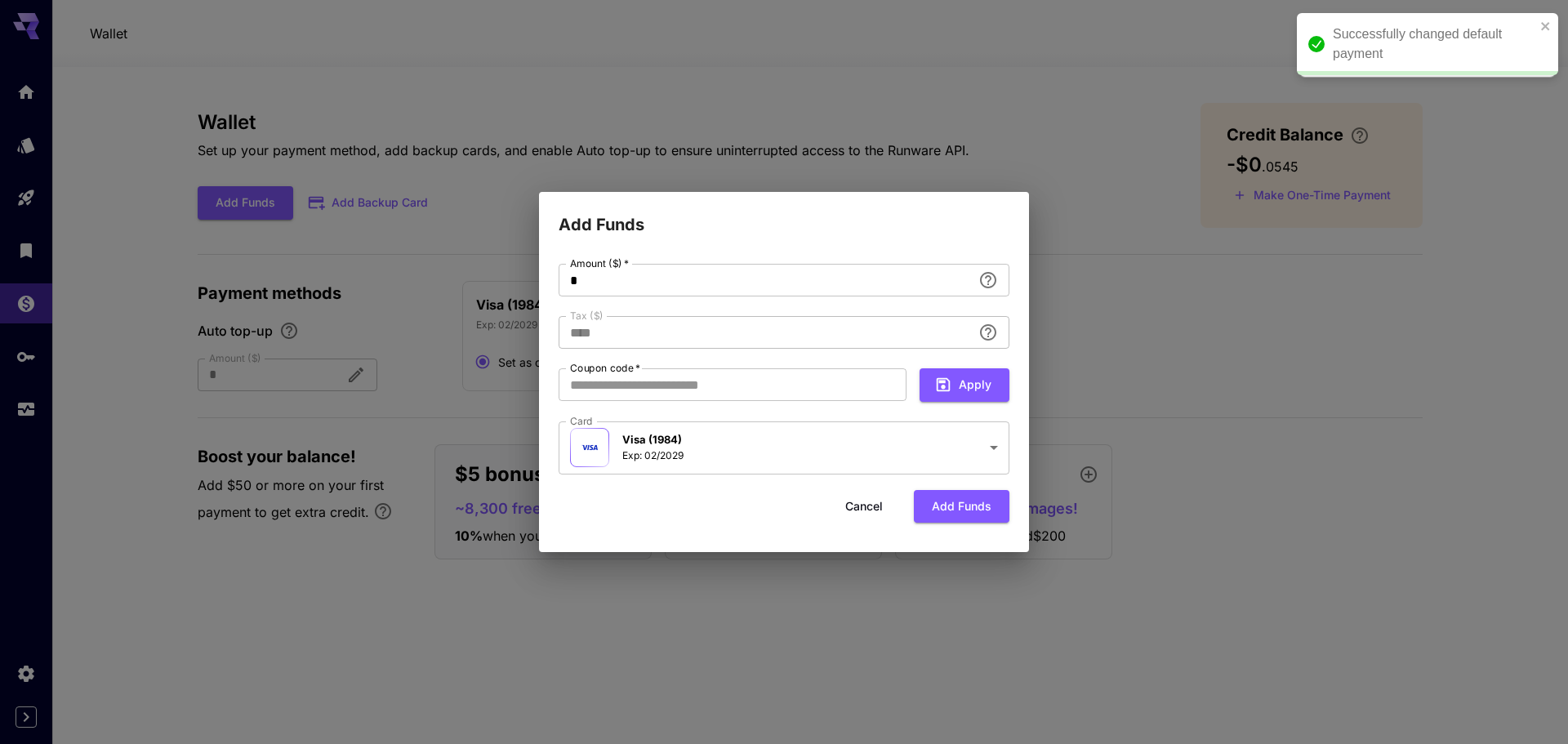
click at [830, 315] on div "**********" at bounding box center [784, 370] width 451 height 213
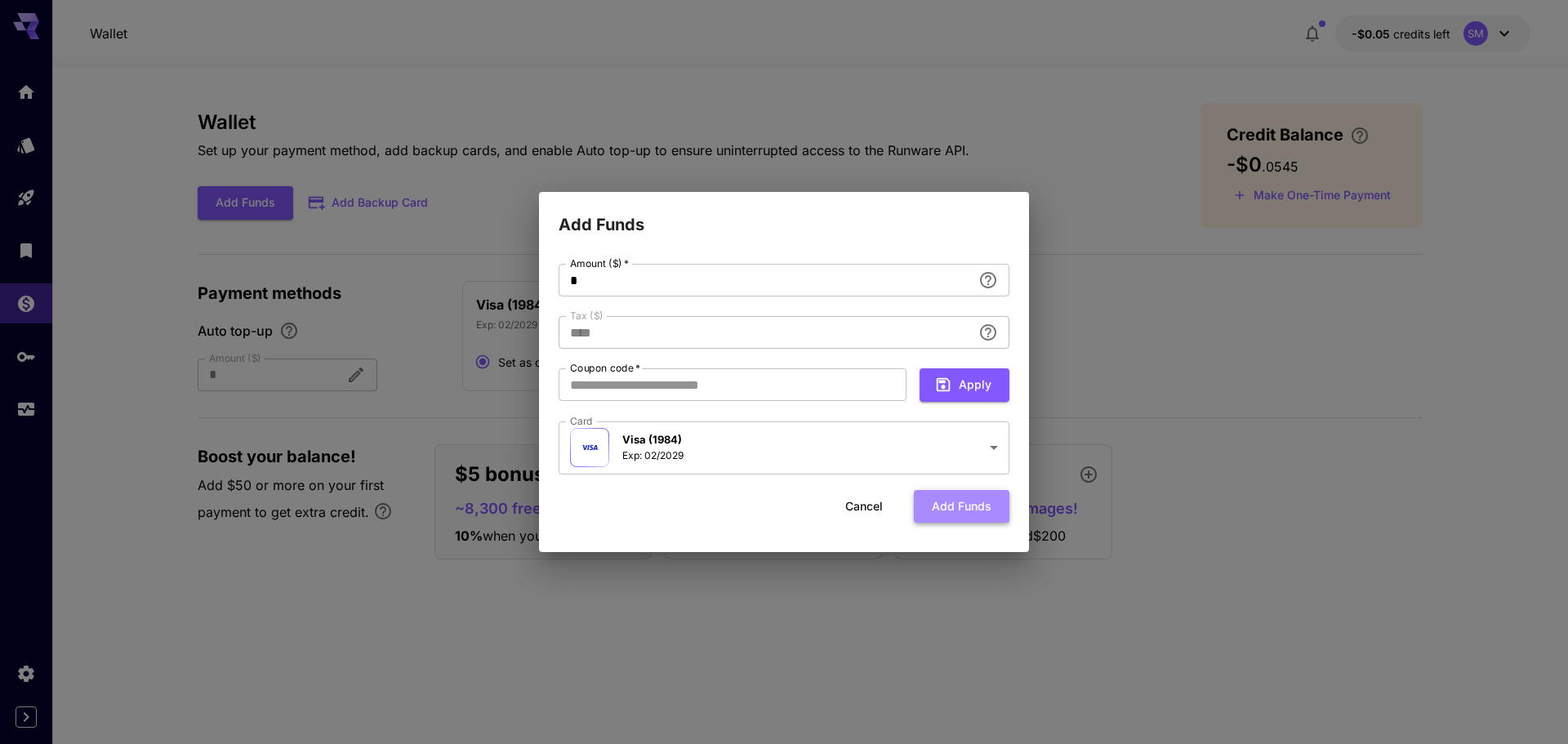
click at [946, 504] on button "Add funds" at bounding box center [962, 506] width 95 height 33
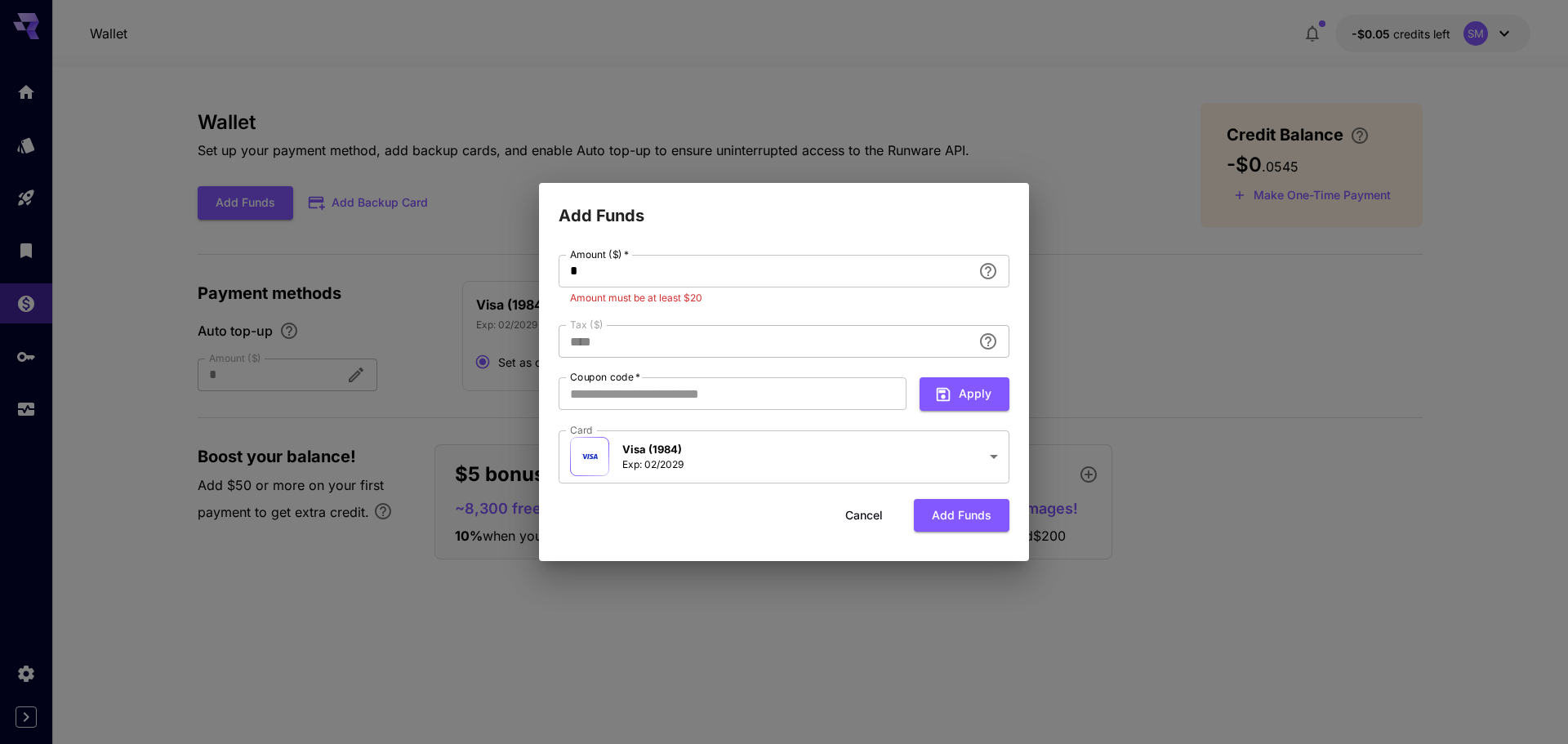
click at [851, 508] on button "Cancel" at bounding box center [864, 515] width 73 height 33
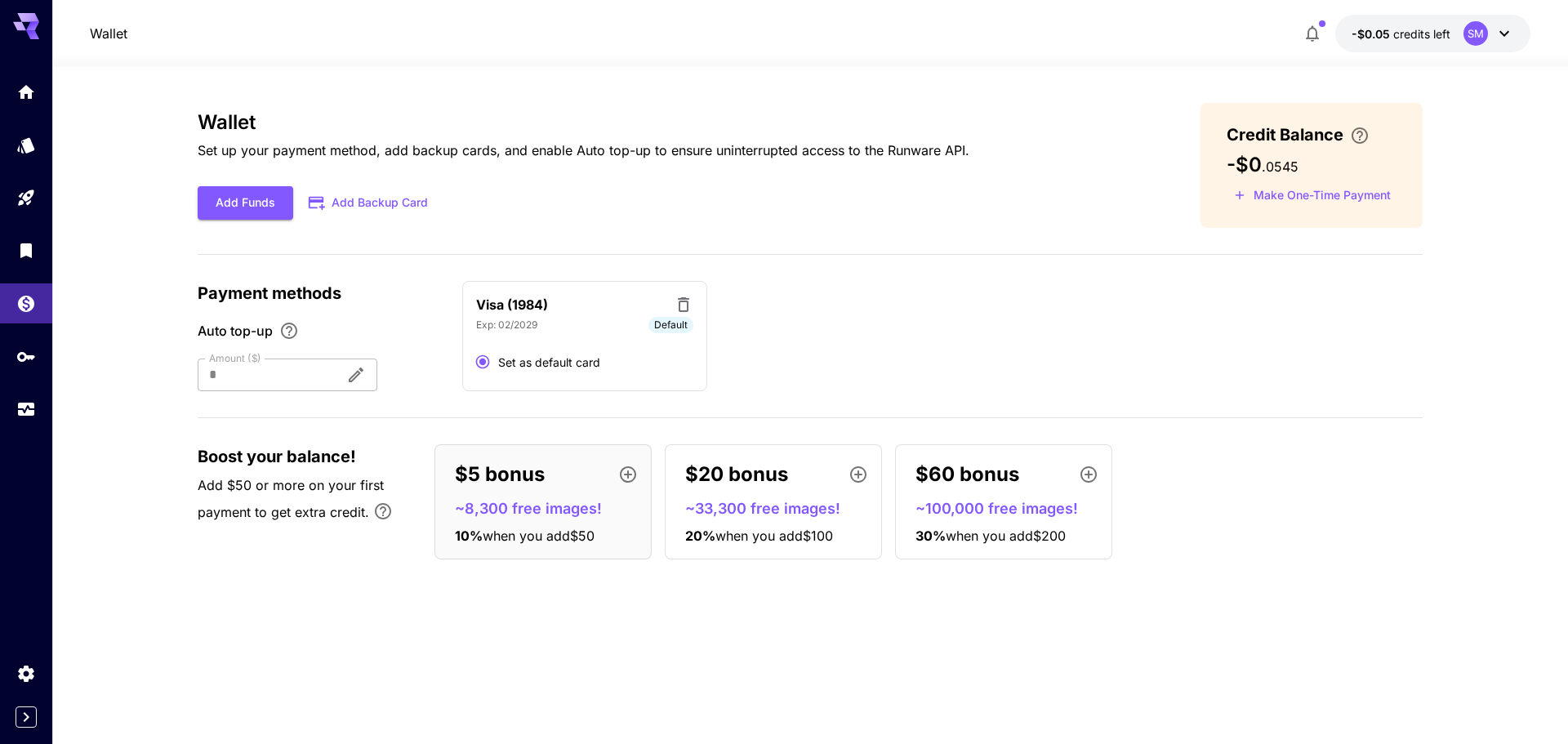
click at [719, 656] on div "Wallet Set up your payment method, add backup cards, and enable Auto top-up to …" at bounding box center [810, 406] width 1224 height 605
click at [708, 629] on div "Wallet Set up your payment method, add backup cards, and enable Auto top-up to …" at bounding box center [810, 406] width 1224 height 605
click at [511, 506] on p "~8,300 free images!" at bounding box center [549, 508] width 190 height 22
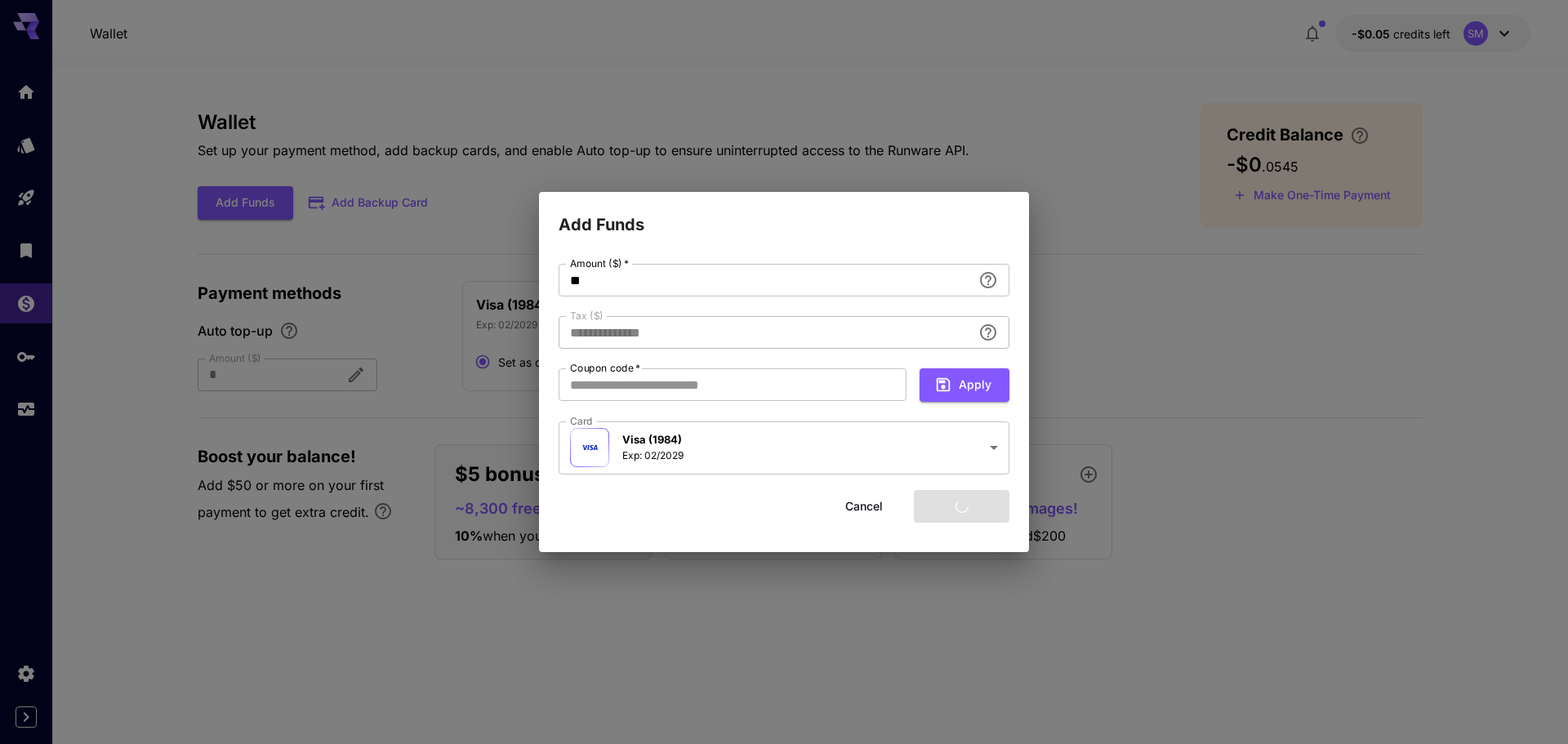
click at [503, 577] on div "**********" at bounding box center [784, 372] width 1568 height 744
type input "****"
click at [877, 503] on button "Cancel" at bounding box center [864, 506] width 73 height 33
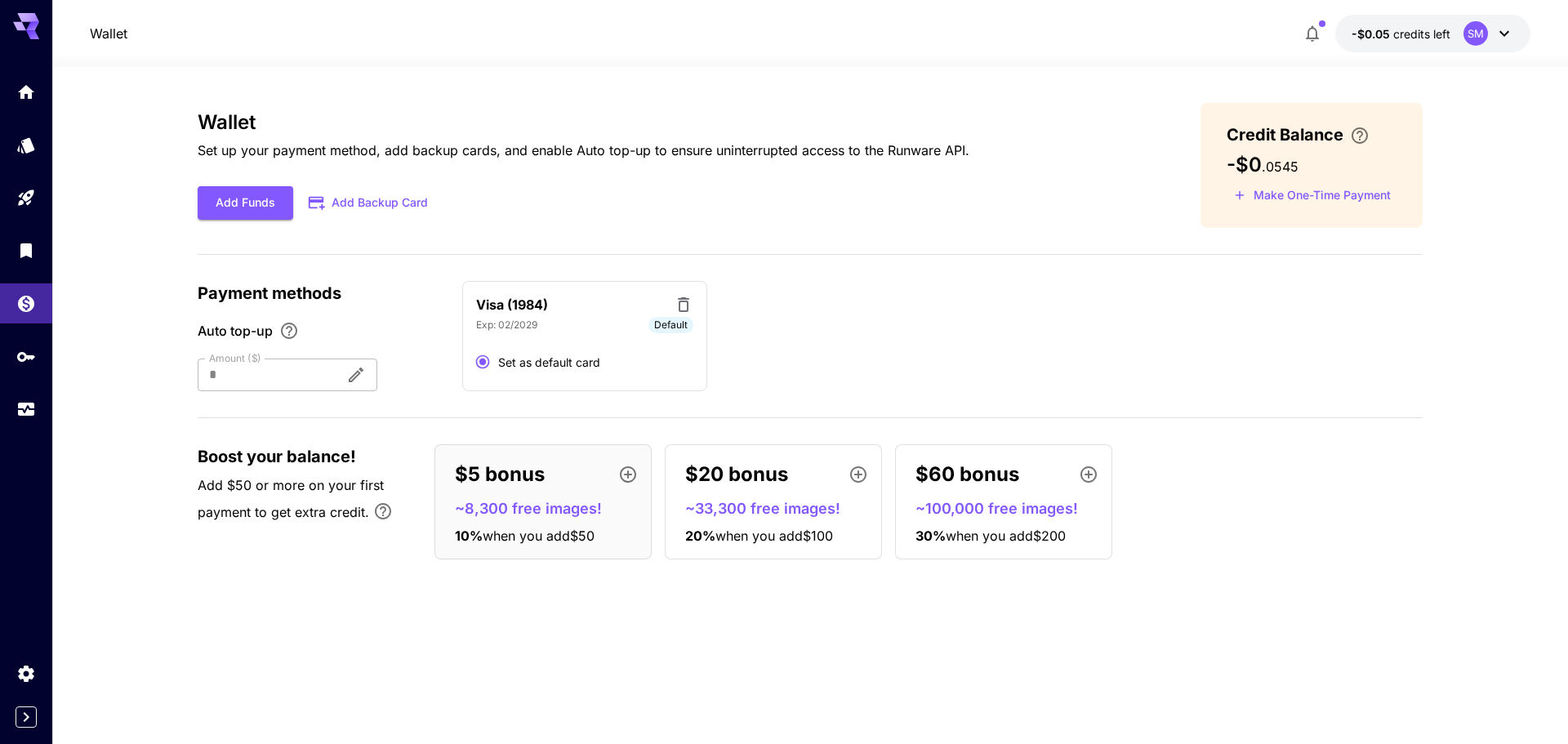
click at [826, 622] on div "Wallet Set up your payment method, add backup cards, and enable Auto top-up to …" at bounding box center [810, 406] width 1224 height 605
click at [474, 512] on p "~8,300 free images!" at bounding box center [549, 508] width 190 height 22
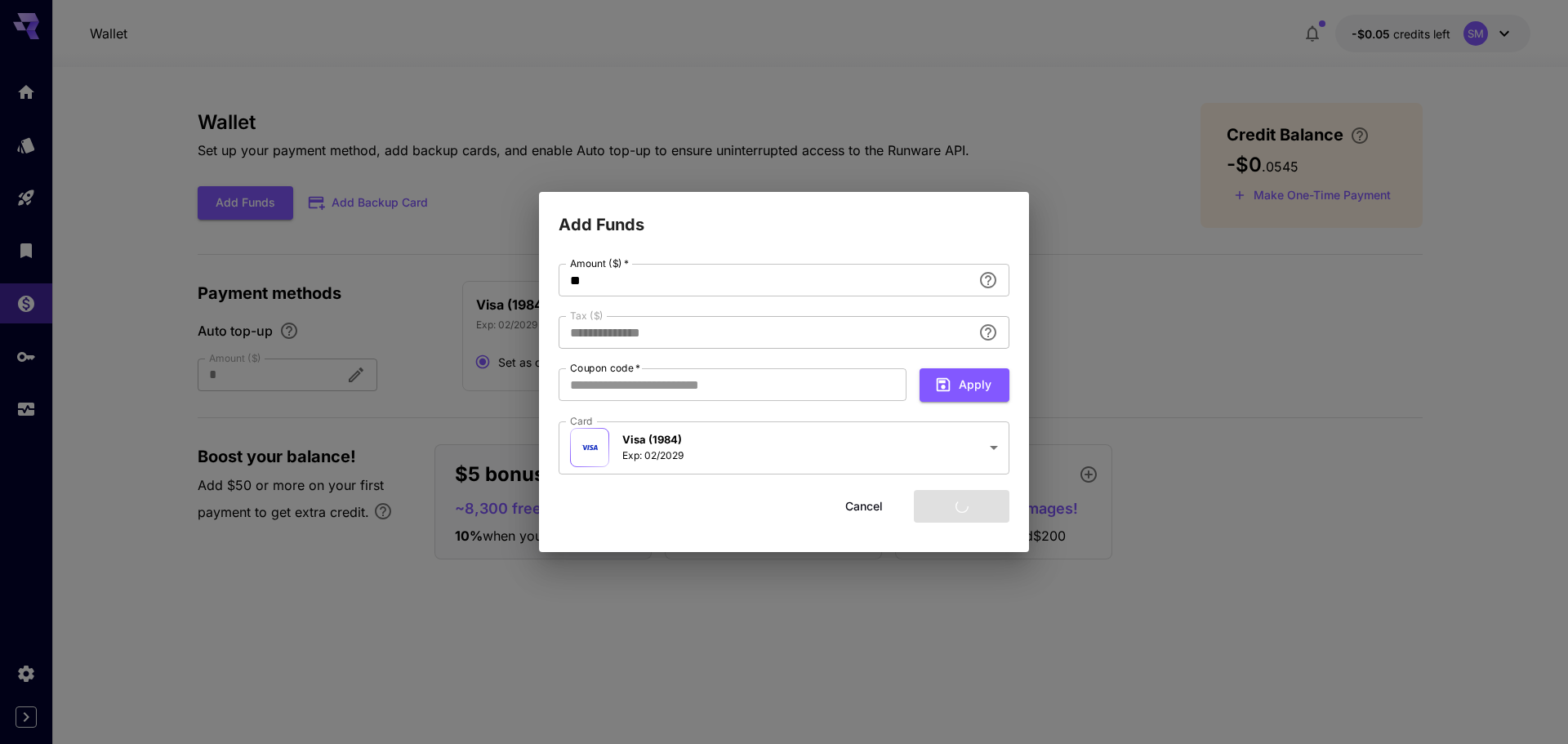
type input "****"
click at [883, 504] on button "Cancel" at bounding box center [864, 506] width 73 height 33
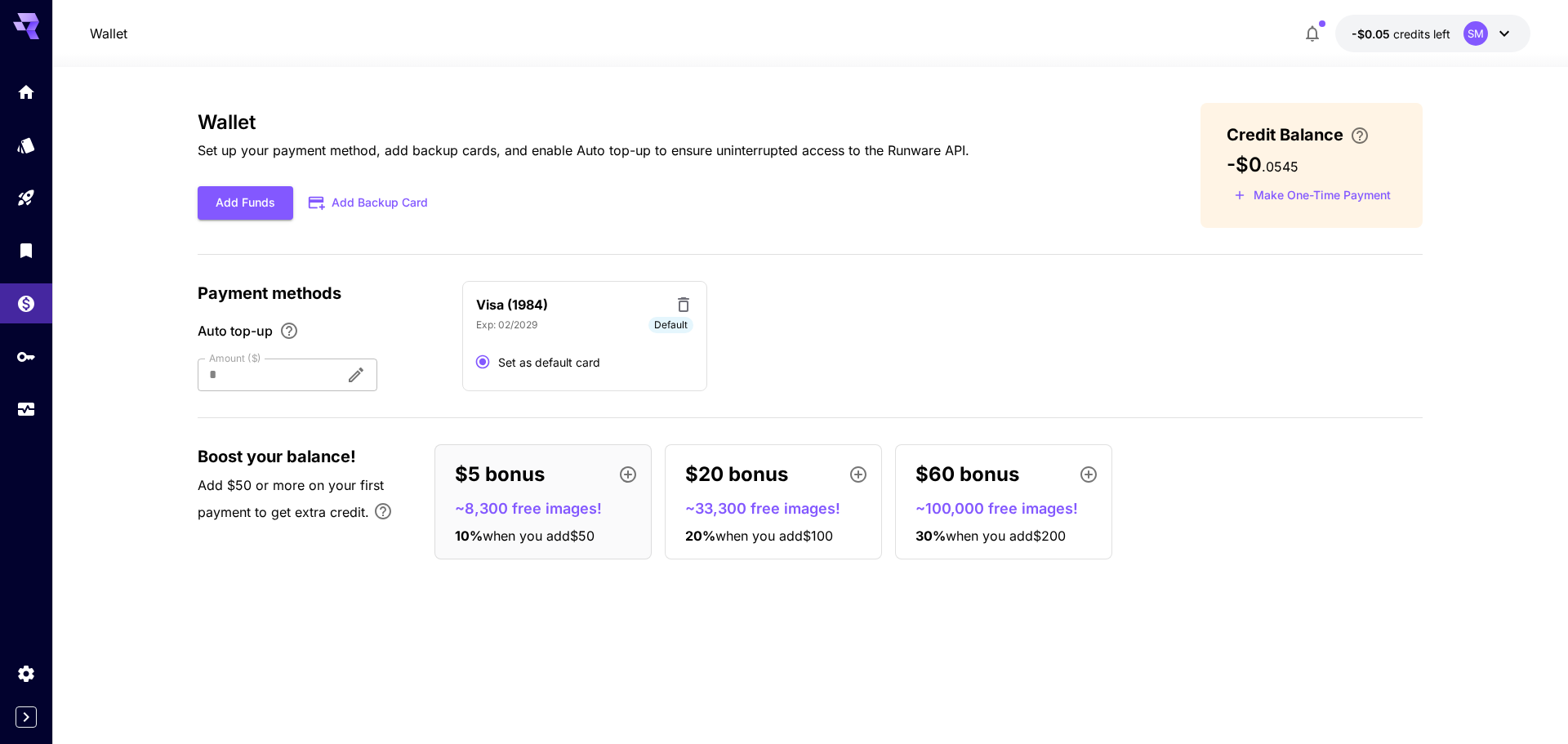
click at [389, 566] on div "Wallet Set up your payment method, add backup cards, and enable Auto top-up to …" at bounding box center [810, 338] width 1224 height 469
click at [1427, 426] on section "Wallet Set up your payment method, add backup cards, and enable Auto top-up to …" at bounding box center [810, 406] width 1515 height 677
click at [221, 196] on button "Add Funds" at bounding box center [245, 202] width 95 height 33
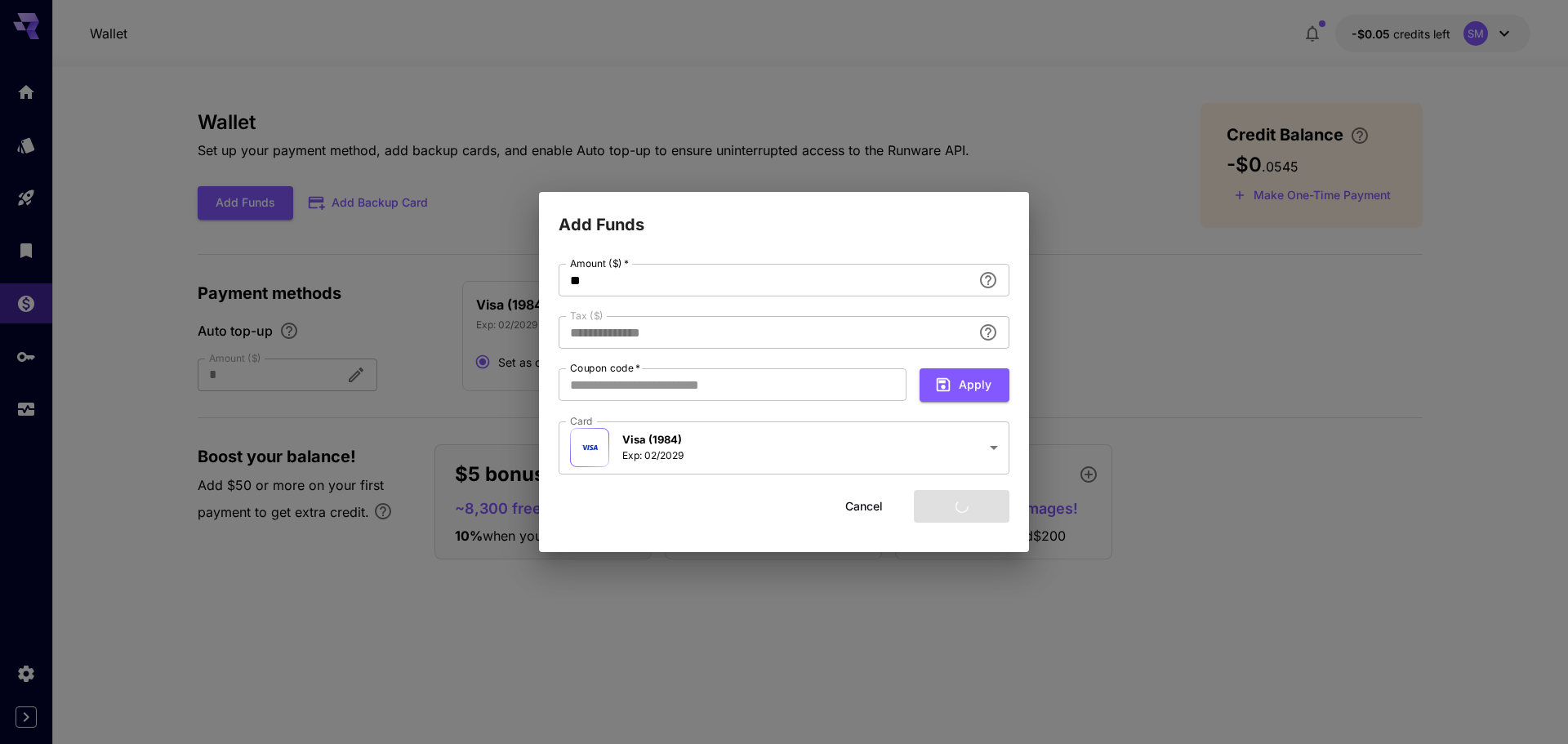
type input "****"
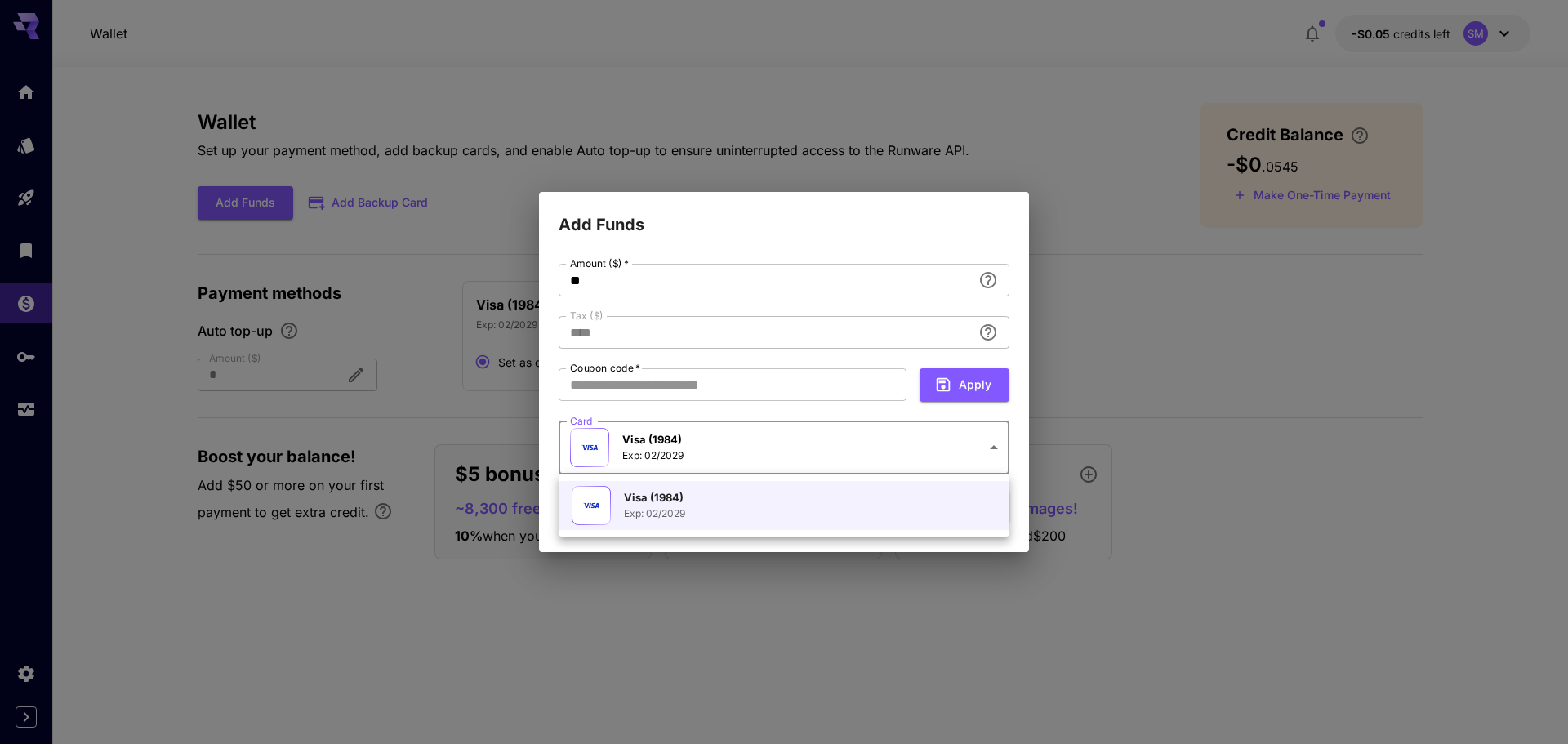
click at [995, 446] on body "**********" at bounding box center [784, 372] width 1568 height 744
click at [995, 446] on div at bounding box center [784, 372] width 1568 height 744
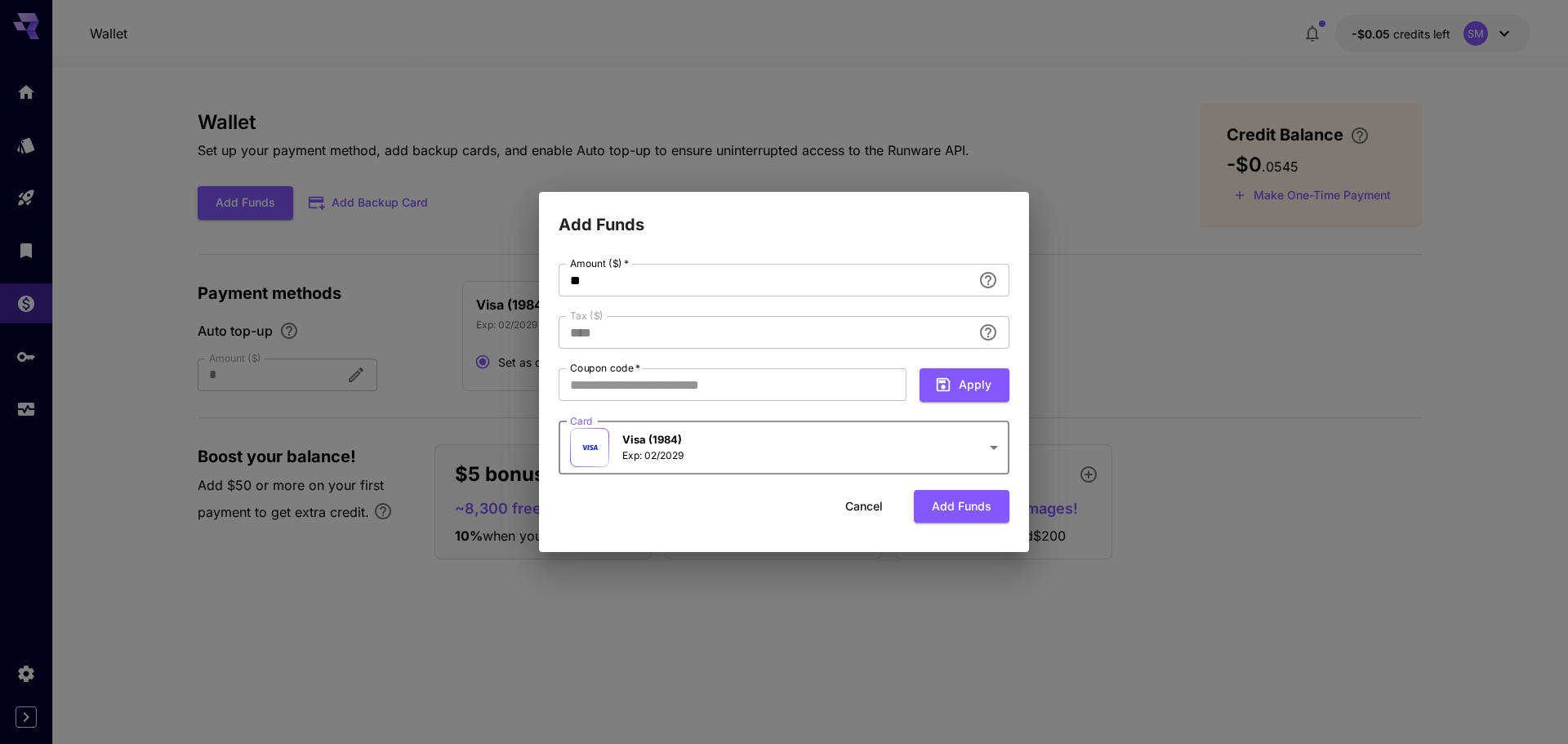
click at [860, 503] on button "Cancel" at bounding box center [864, 506] width 73 height 33
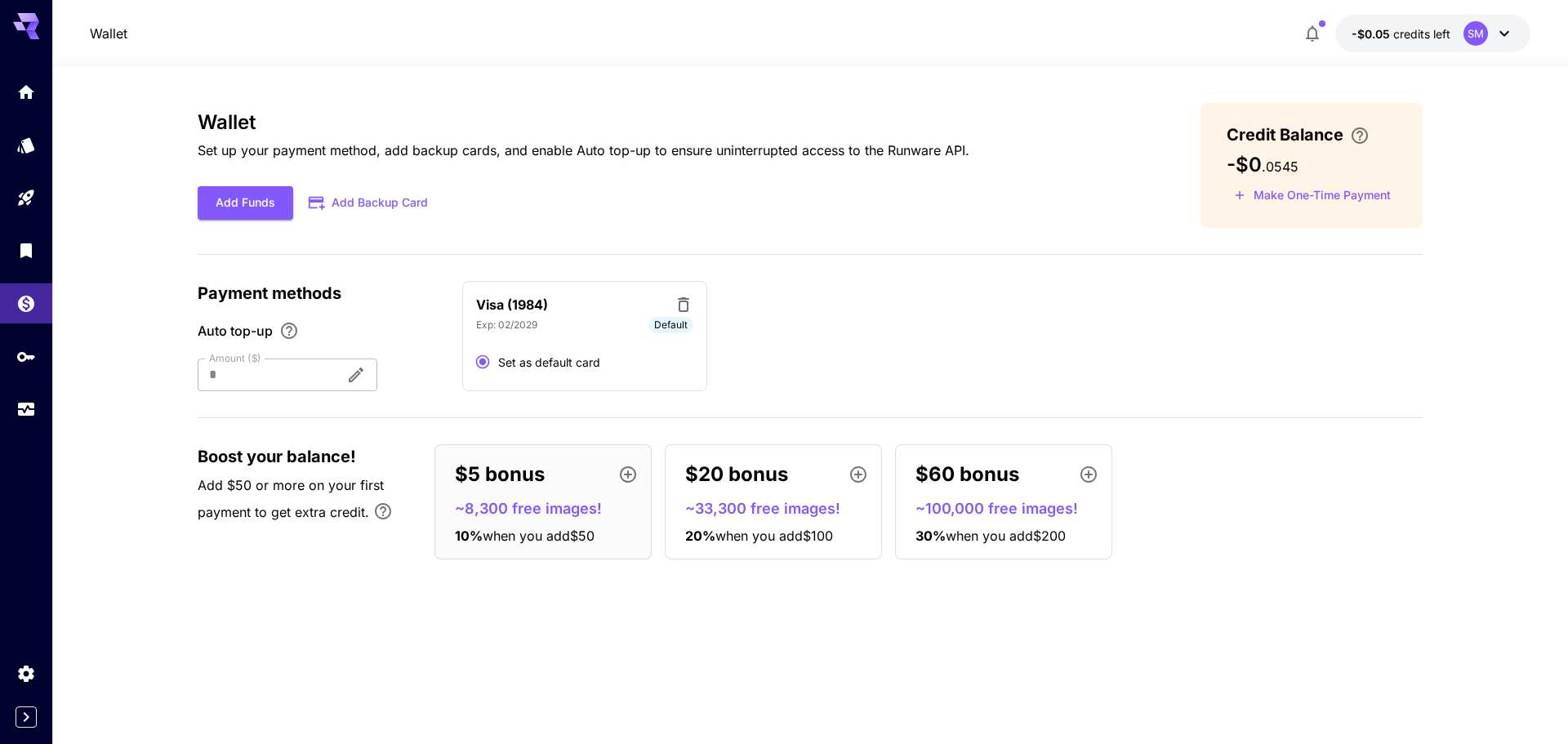
click at [352, 202] on button "Add Backup Card" at bounding box center [369, 202] width 152 height 31
